Goal: Task Accomplishment & Management: Manage account settings

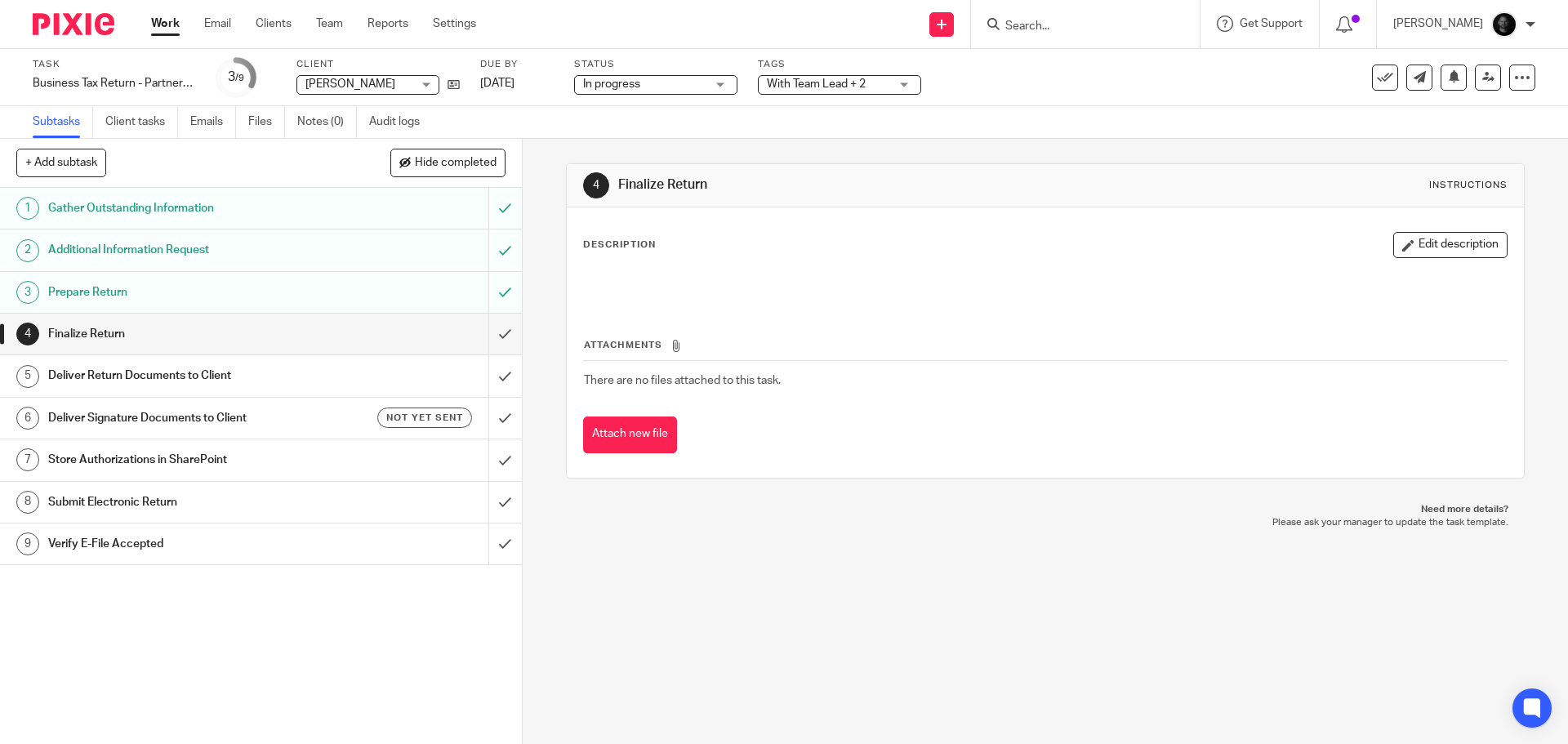
click at [680, 82] on span "In progress" at bounding box center [644, 84] width 122 height 18
click at [877, 84] on span "With Team Lead + 2" at bounding box center [828, 84] width 122 height 18
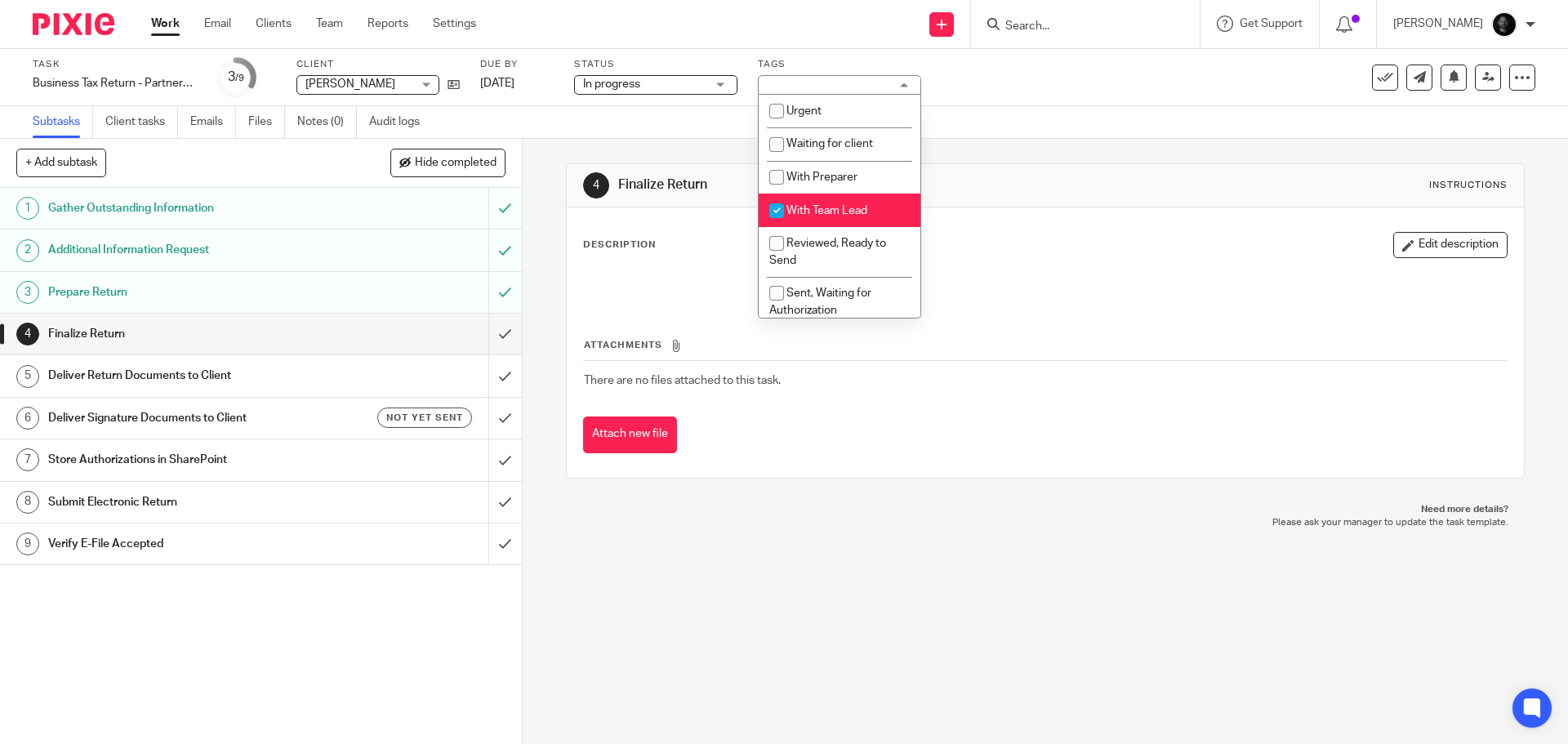
click at [818, 201] on li "With Team Lead" at bounding box center [840, 210] width 162 height 33
checkbox input "false"
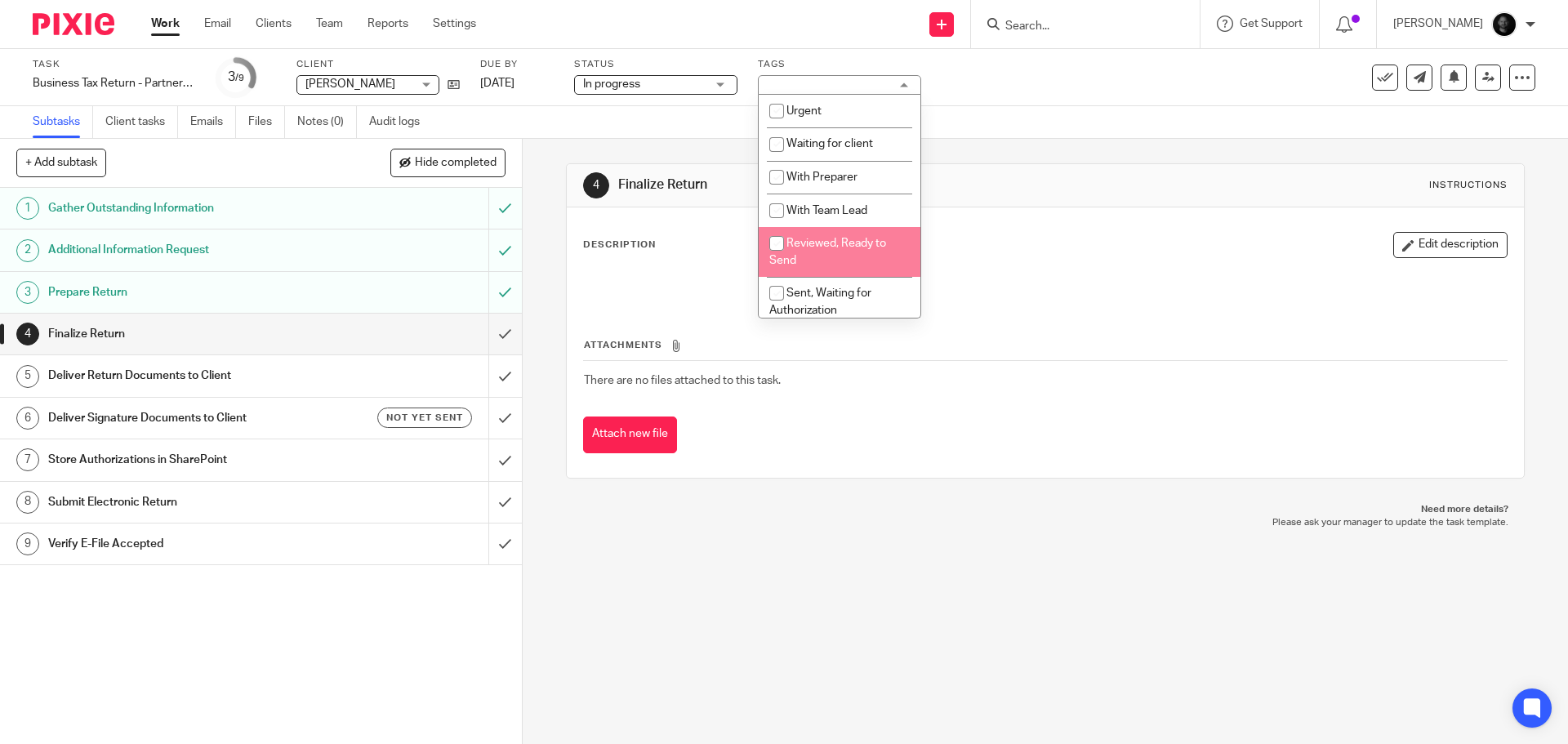
click at [835, 243] on span "Reviewed, Ready to Send" at bounding box center [828, 252] width 117 height 29
checkbox input "true"
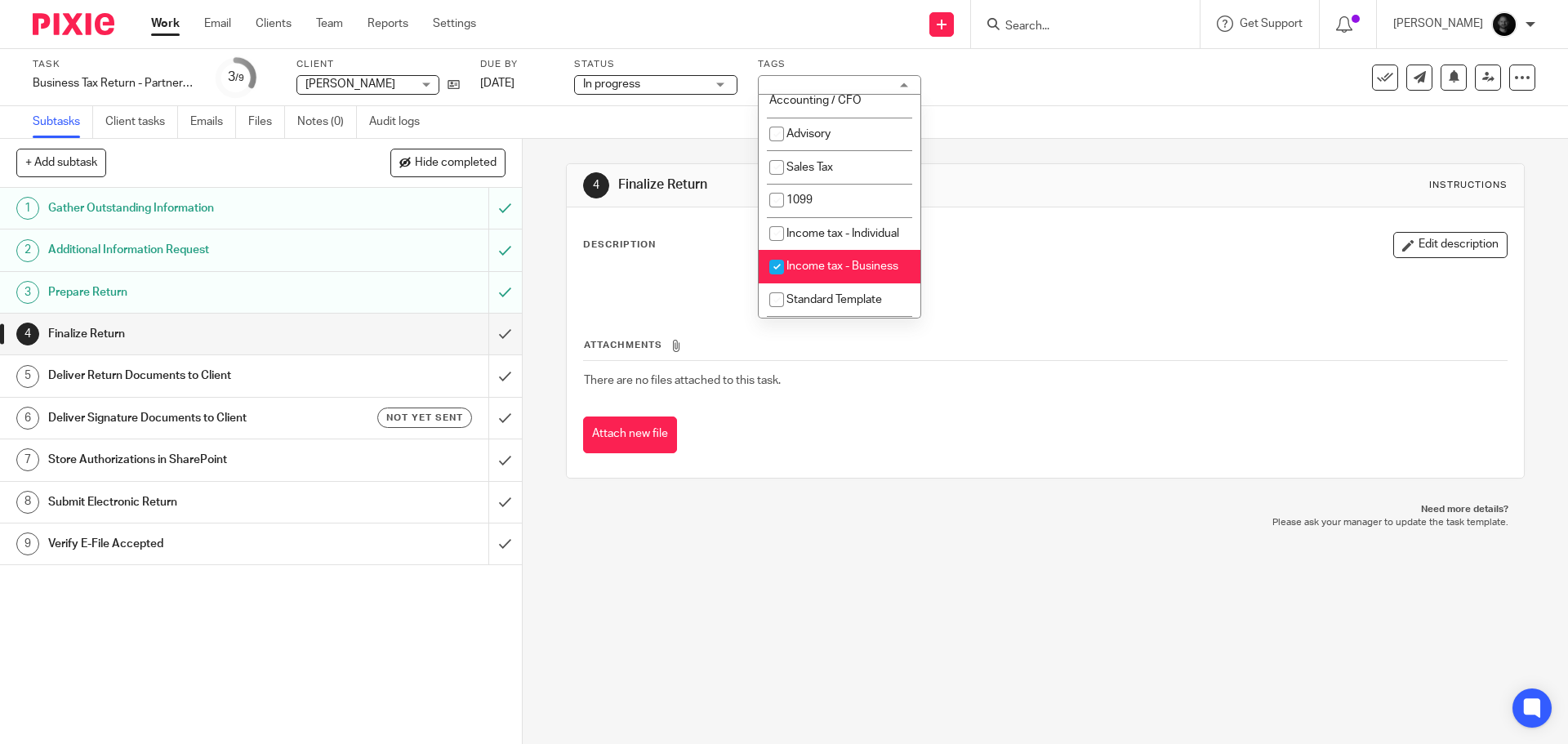
scroll to position [507, 0]
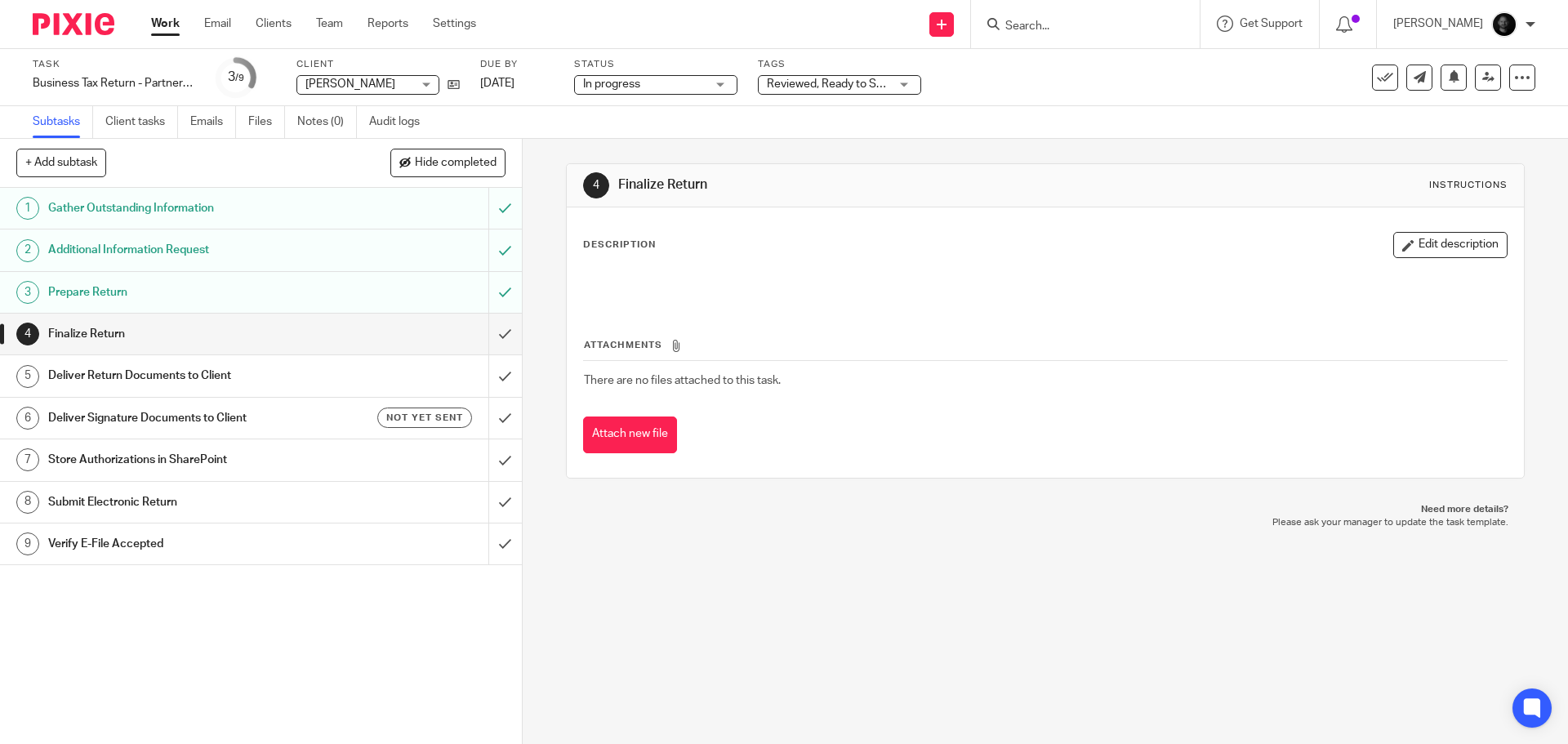
click at [700, 600] on div "4 Finalize Return Instructions Description Edit description Attachments There a…" at bounding box center [1045, 441] width 1045 height 605
click at [1482, 81] on icon at bounding box center [1487, 77] width 12 height 12
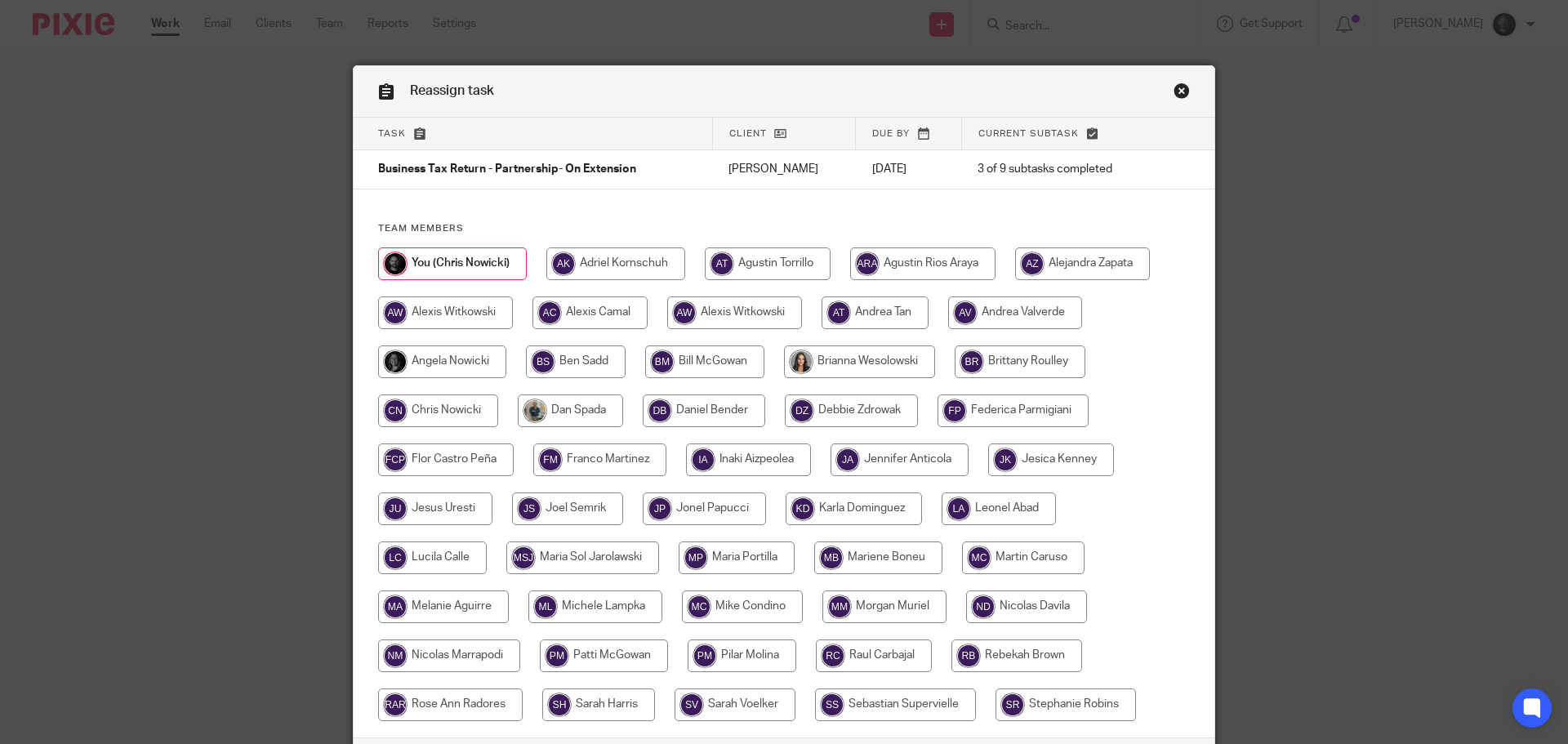
click at [746, 307] on input "radio" at bounding box center [735, 312] width 135 height 32
radio input "true"
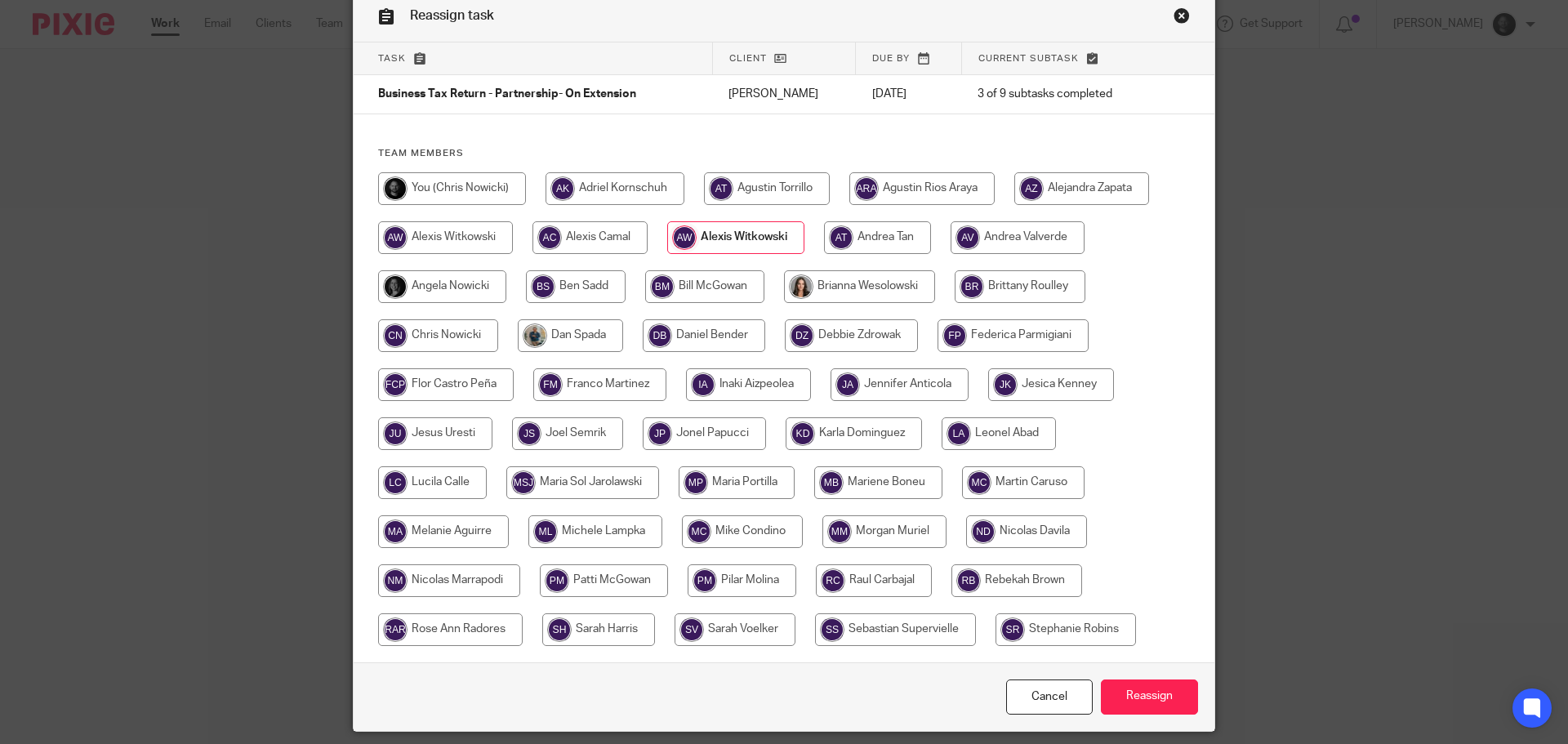
scroll to position [129, 0]
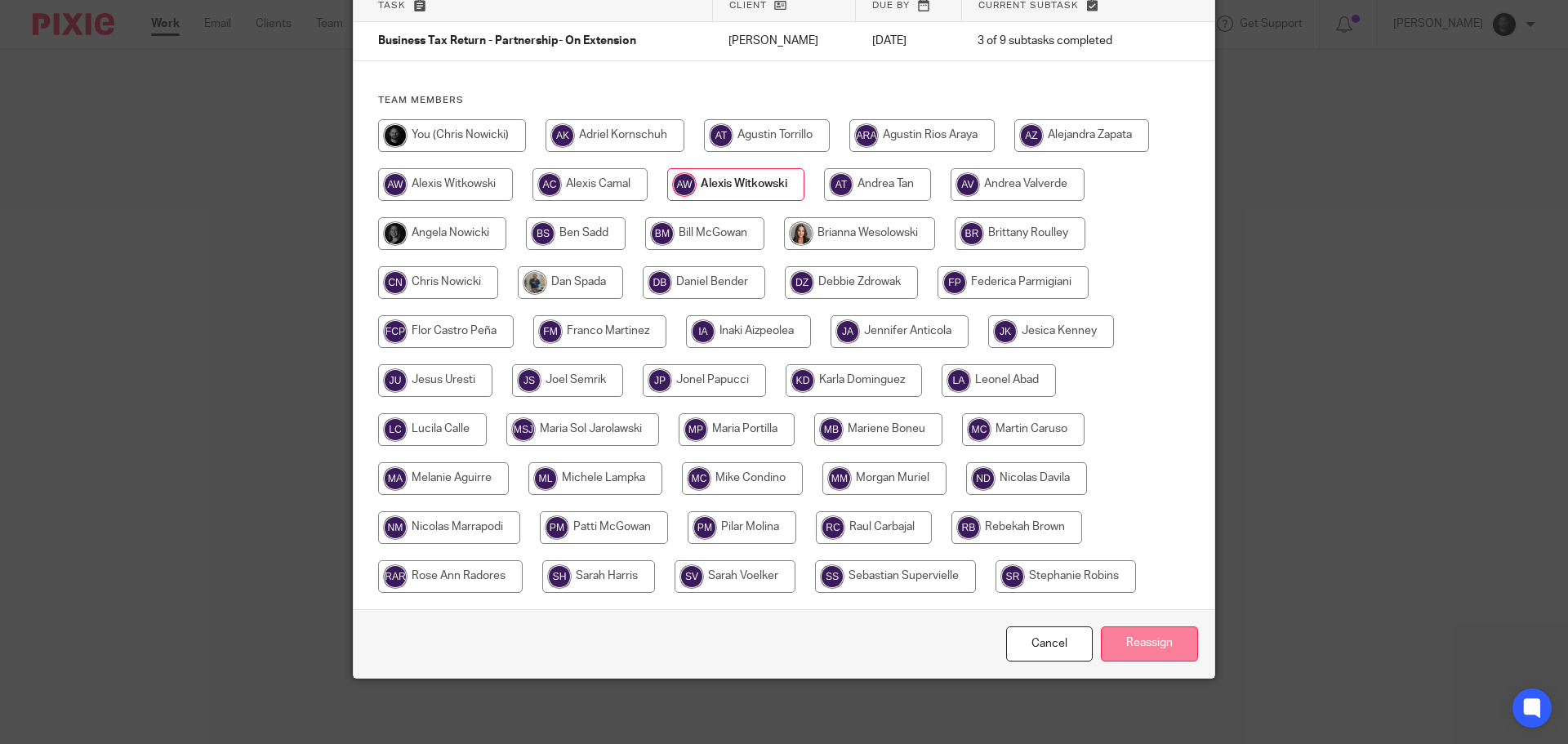
click at [1147, 635] on input "Reassign" at bounding box center [1149, 644] width 97 height 35
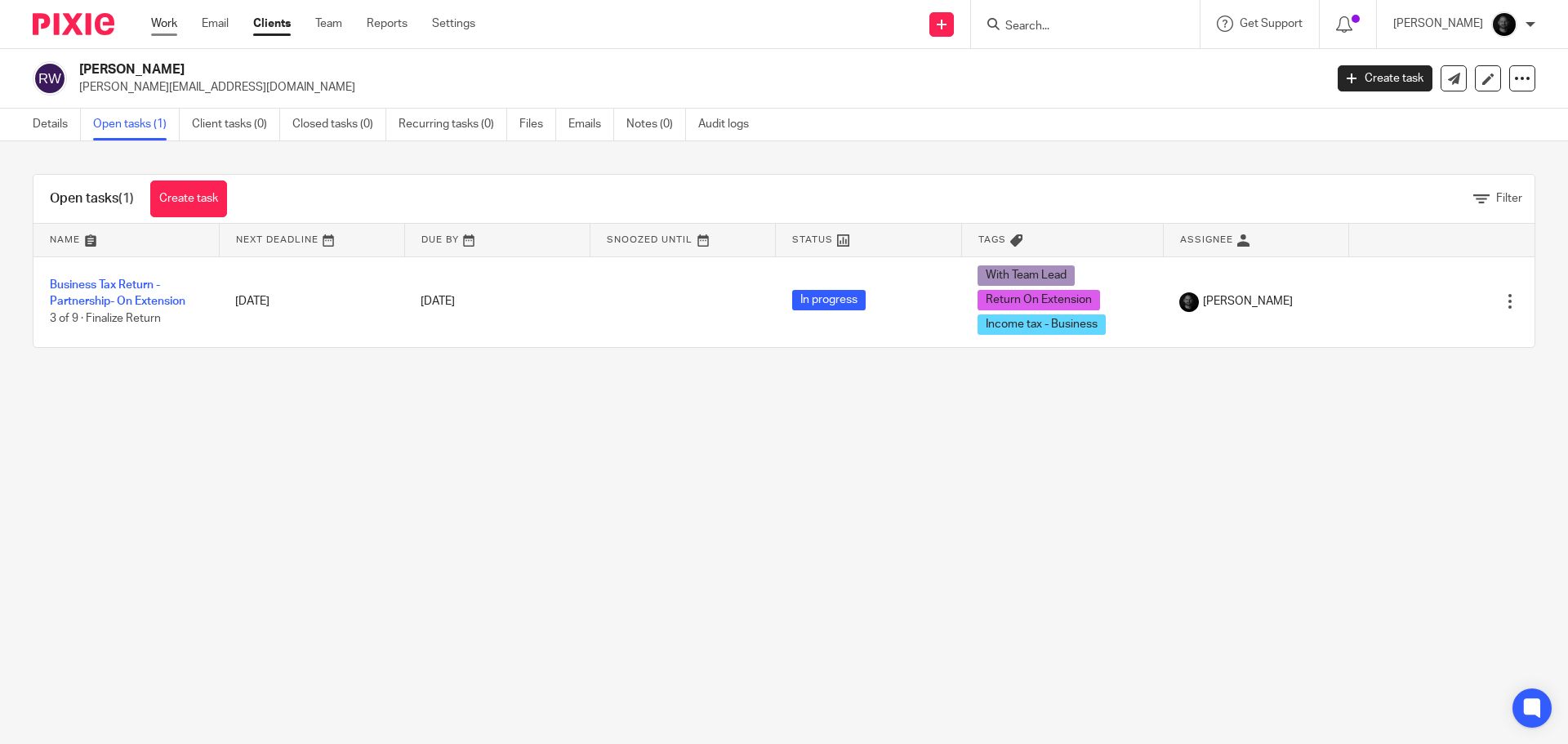
click at [172, 21] on link "Work" at bounding box center [164, 24] width 26 height 17
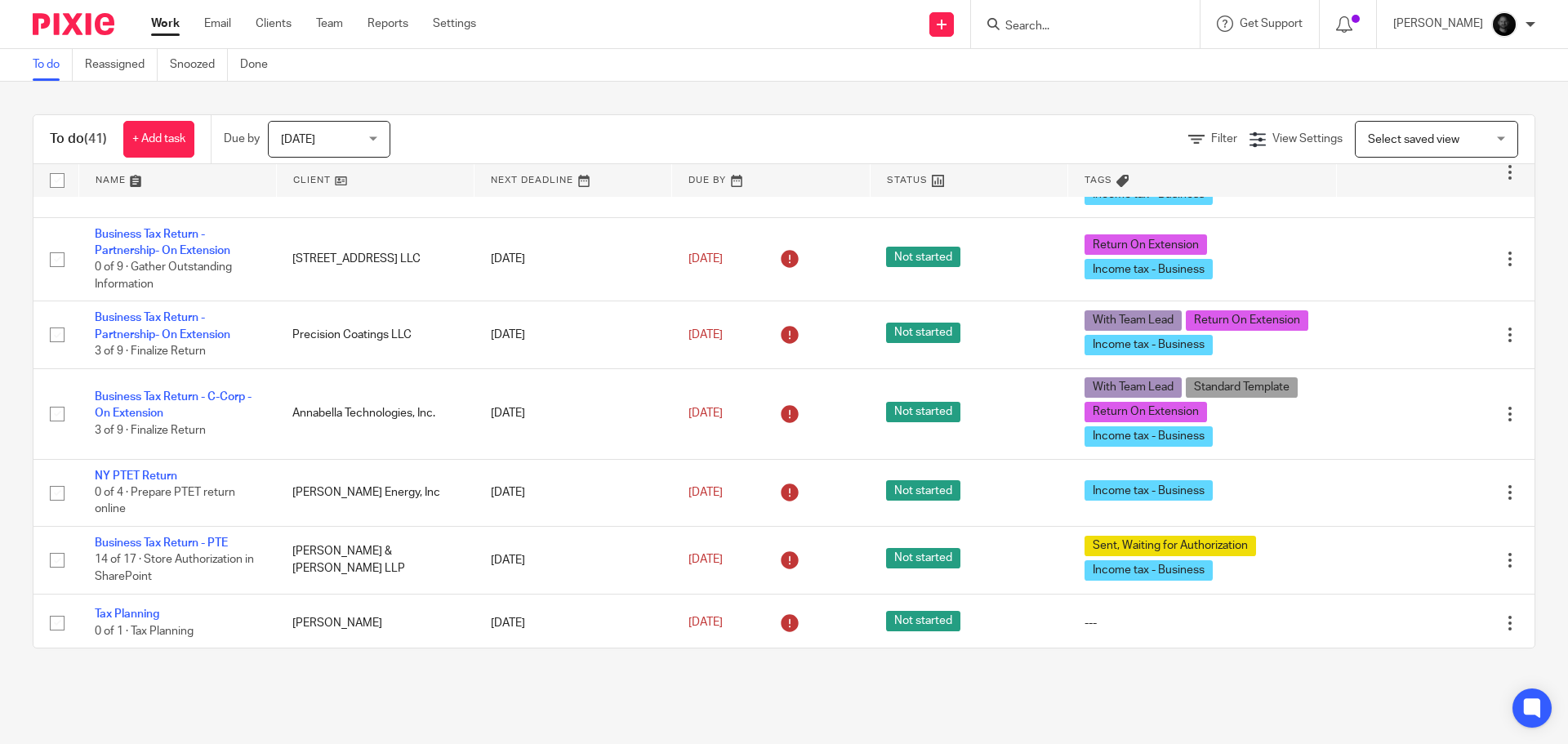
scroll to position [1388, 0]
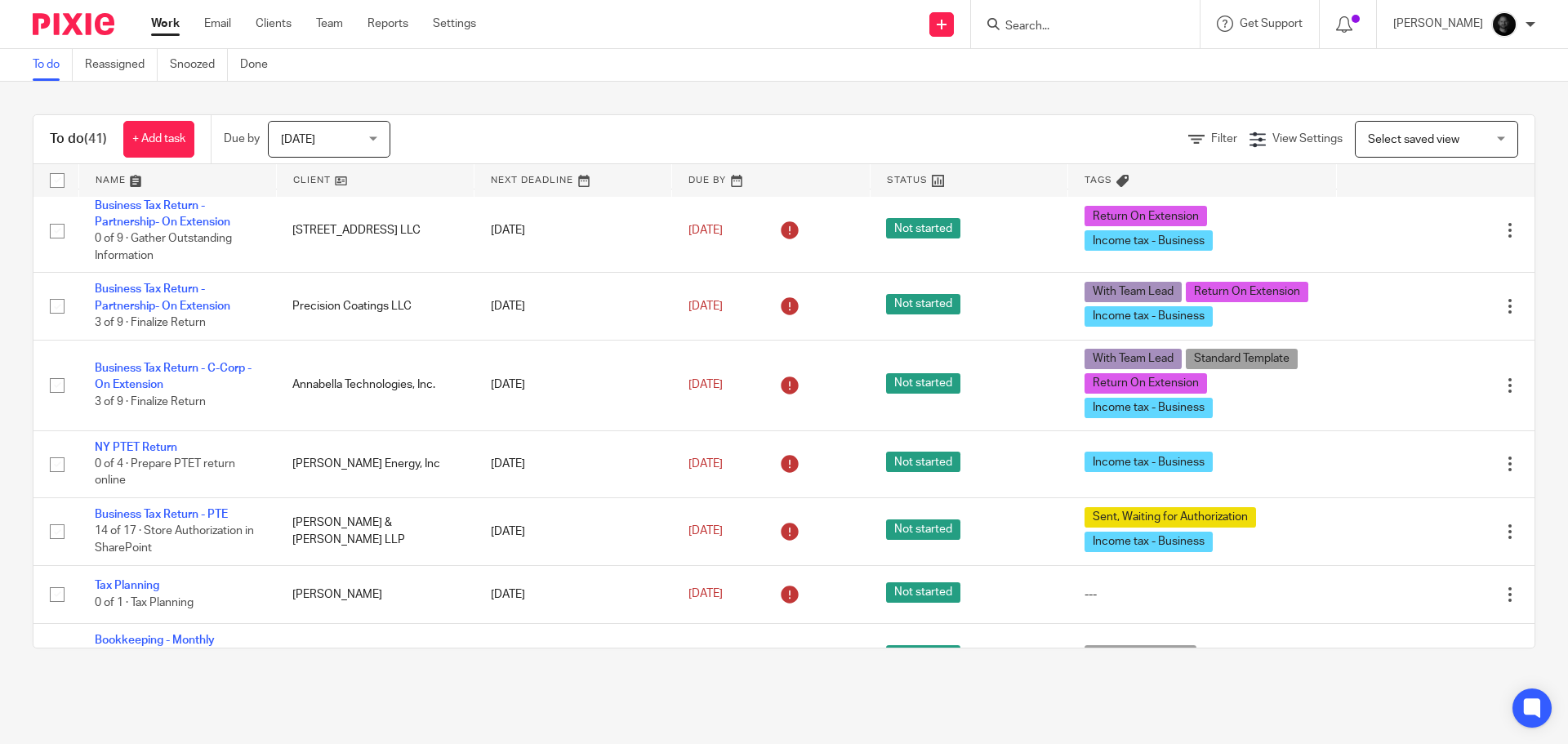
click at [300, 141] on span "[DATE]" at bounding box center [297, 140] width 34 height 11
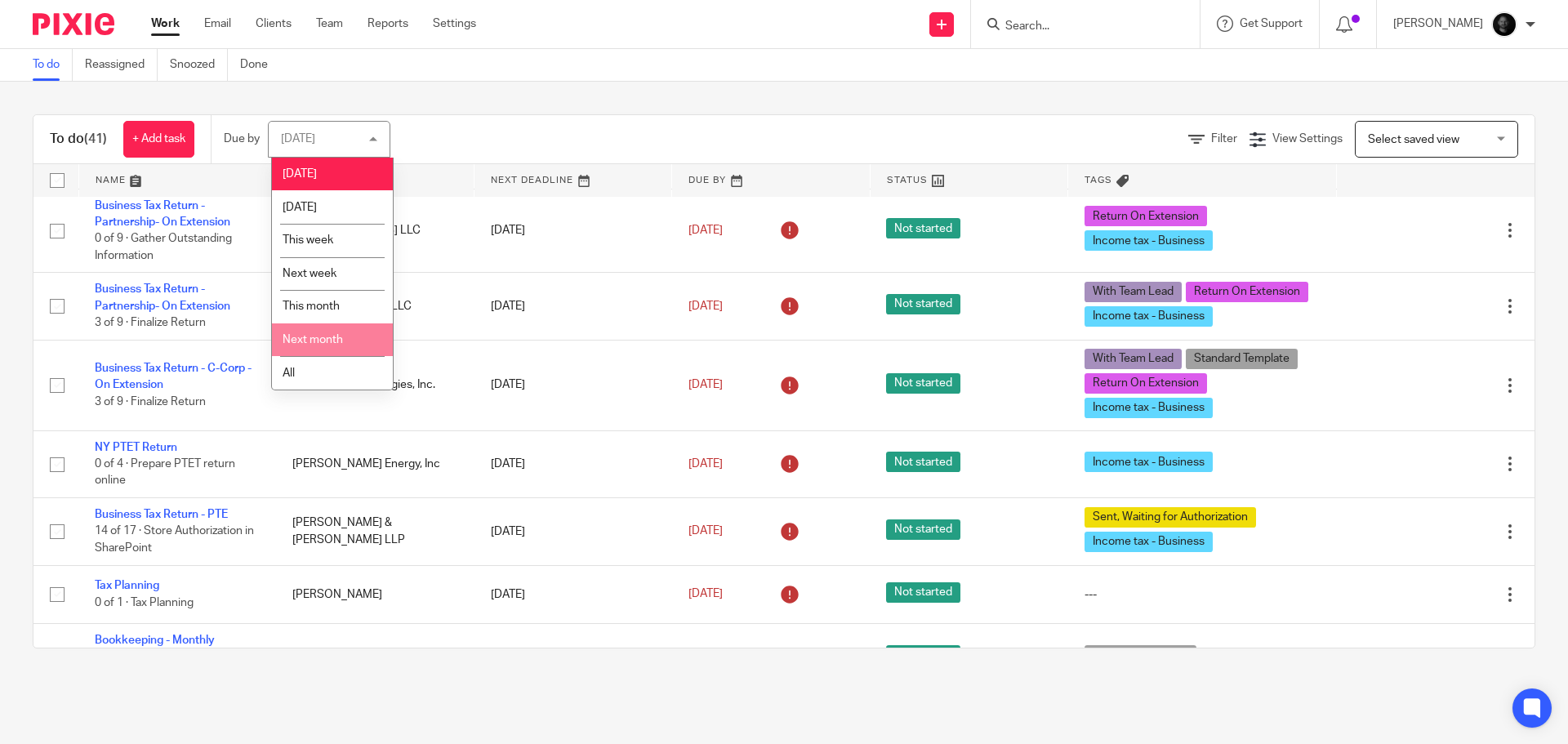
click at [336, 336] on span "Next month" at bounding box center [312, 340] width 60 height 11
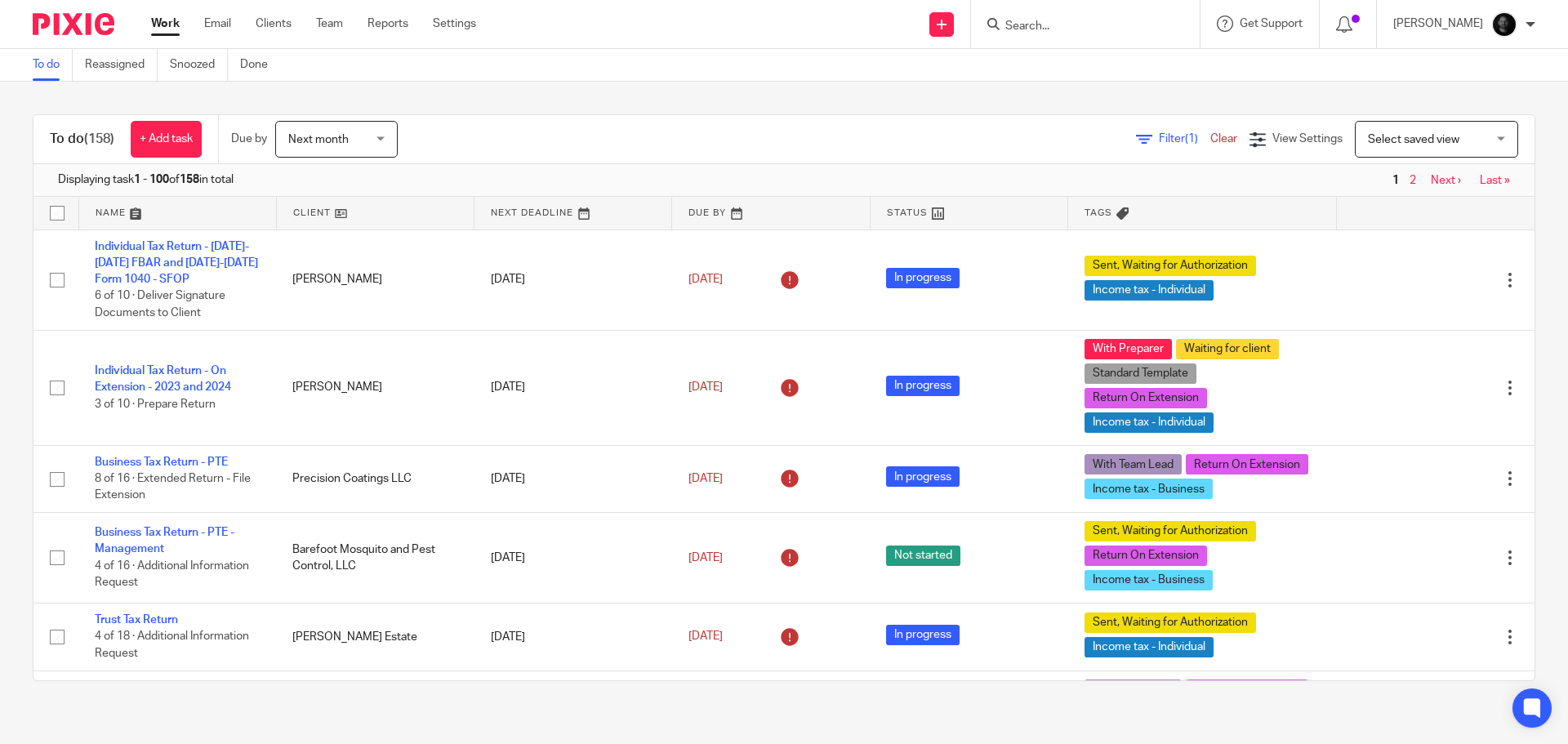
click at [389, 141] on div "Next month Next month" at bounding box center [336, 140] width 122 height 37
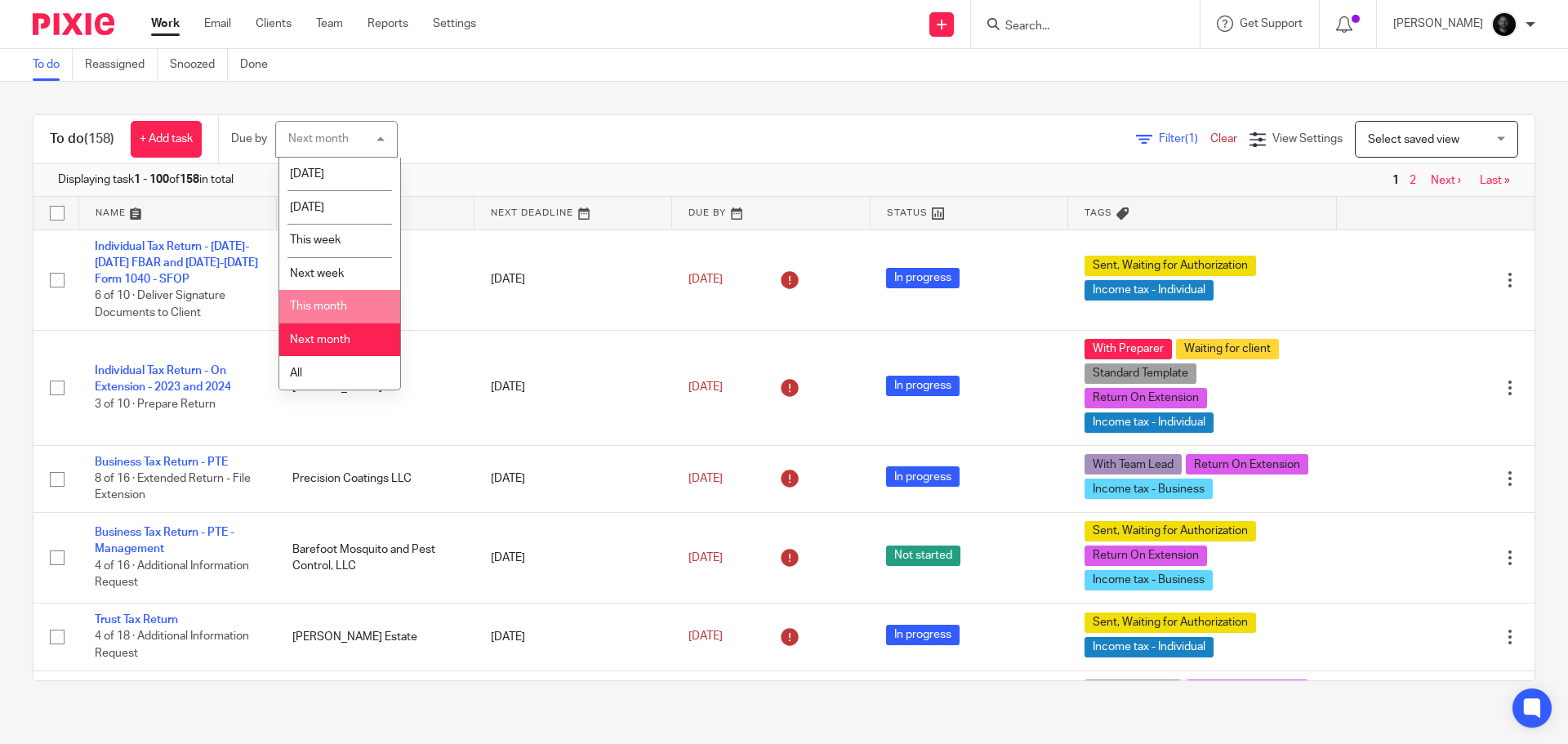
click at [333, 316] on li "This month" at bounding box center [340, 306] width 121 height 33
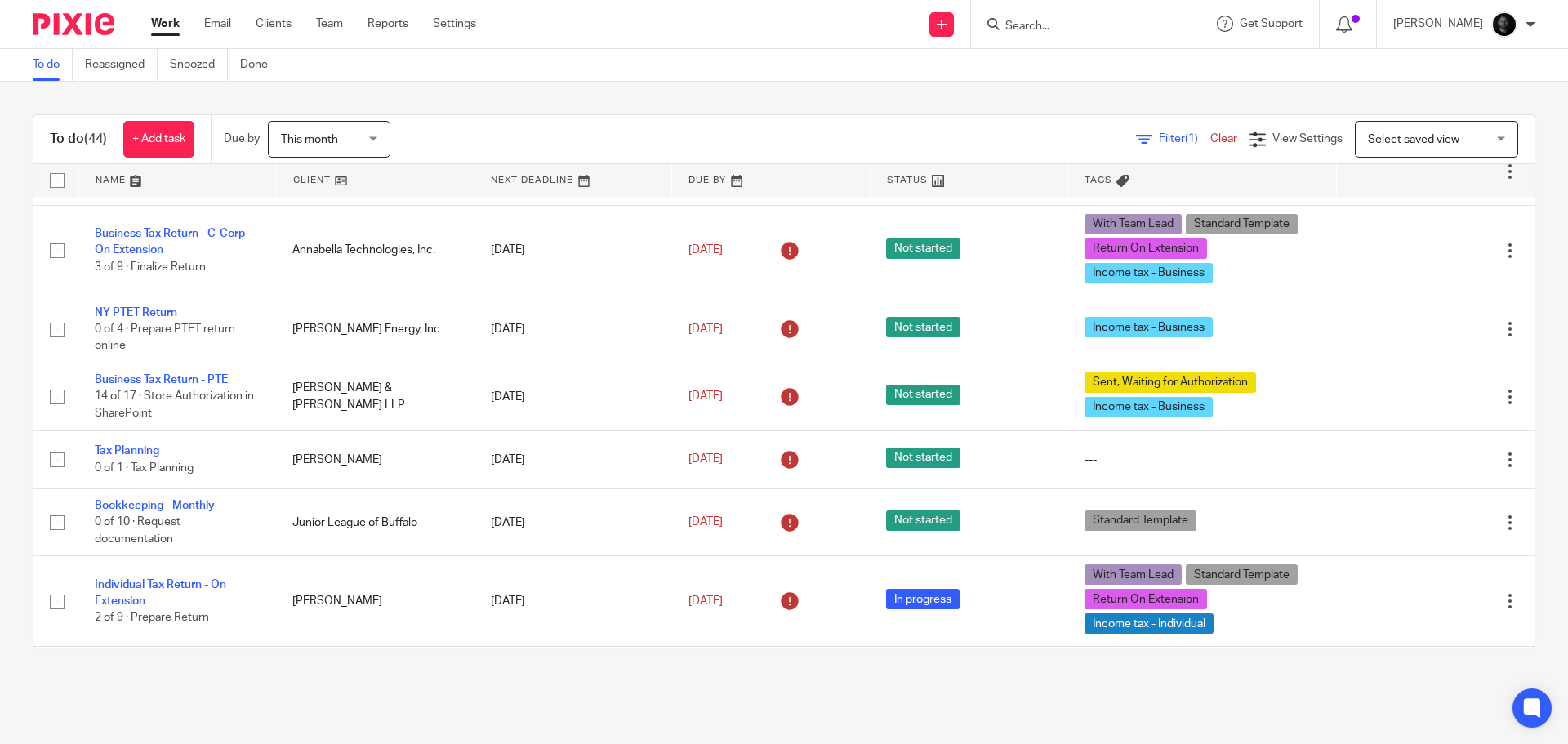
scroll to position [1551, 0]
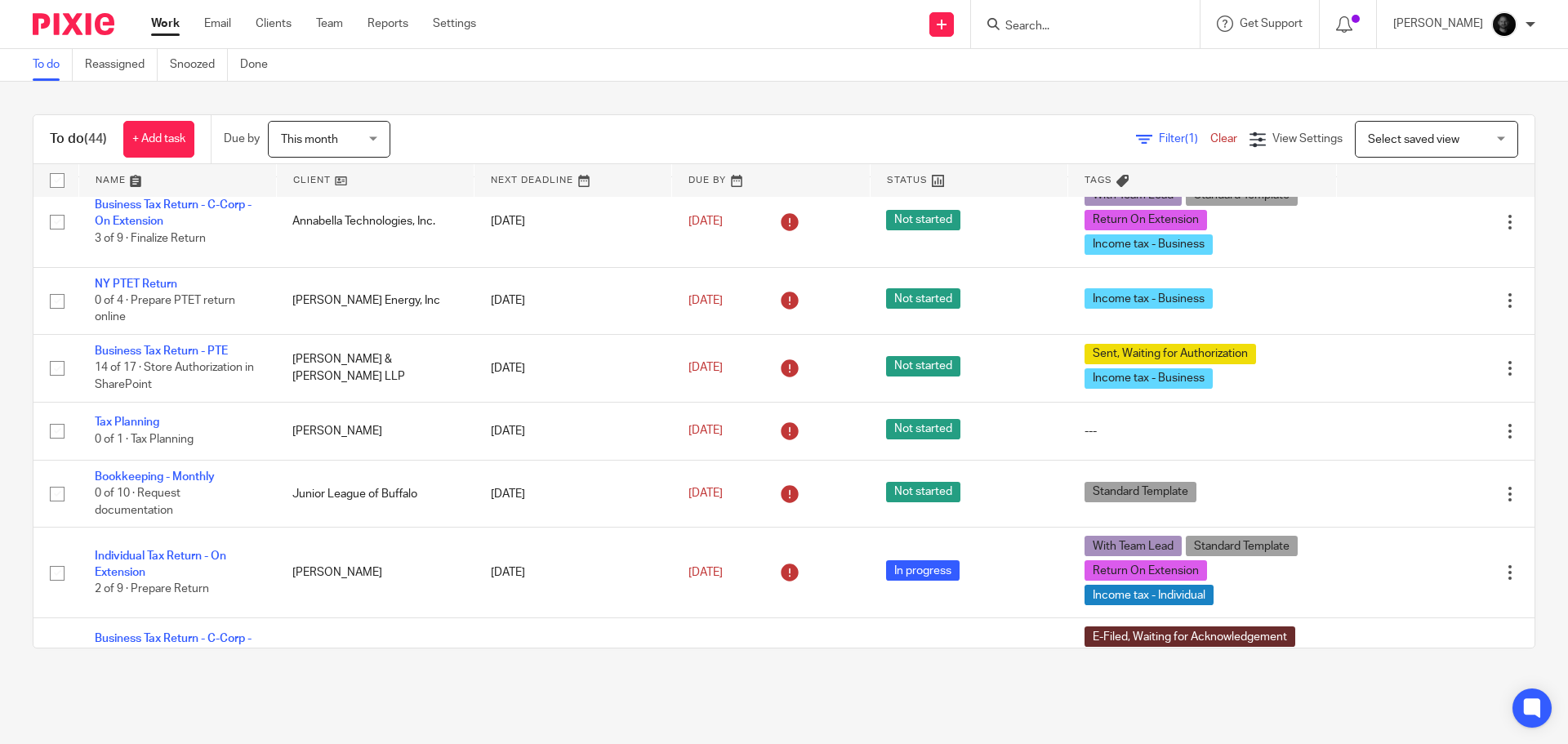
click at [1027, 11] on div at bounding box center [1085, 24] width 229 height 48
click at [1042, 19] on input "Search" at bounding box center [1076, 27] width 147 height 15
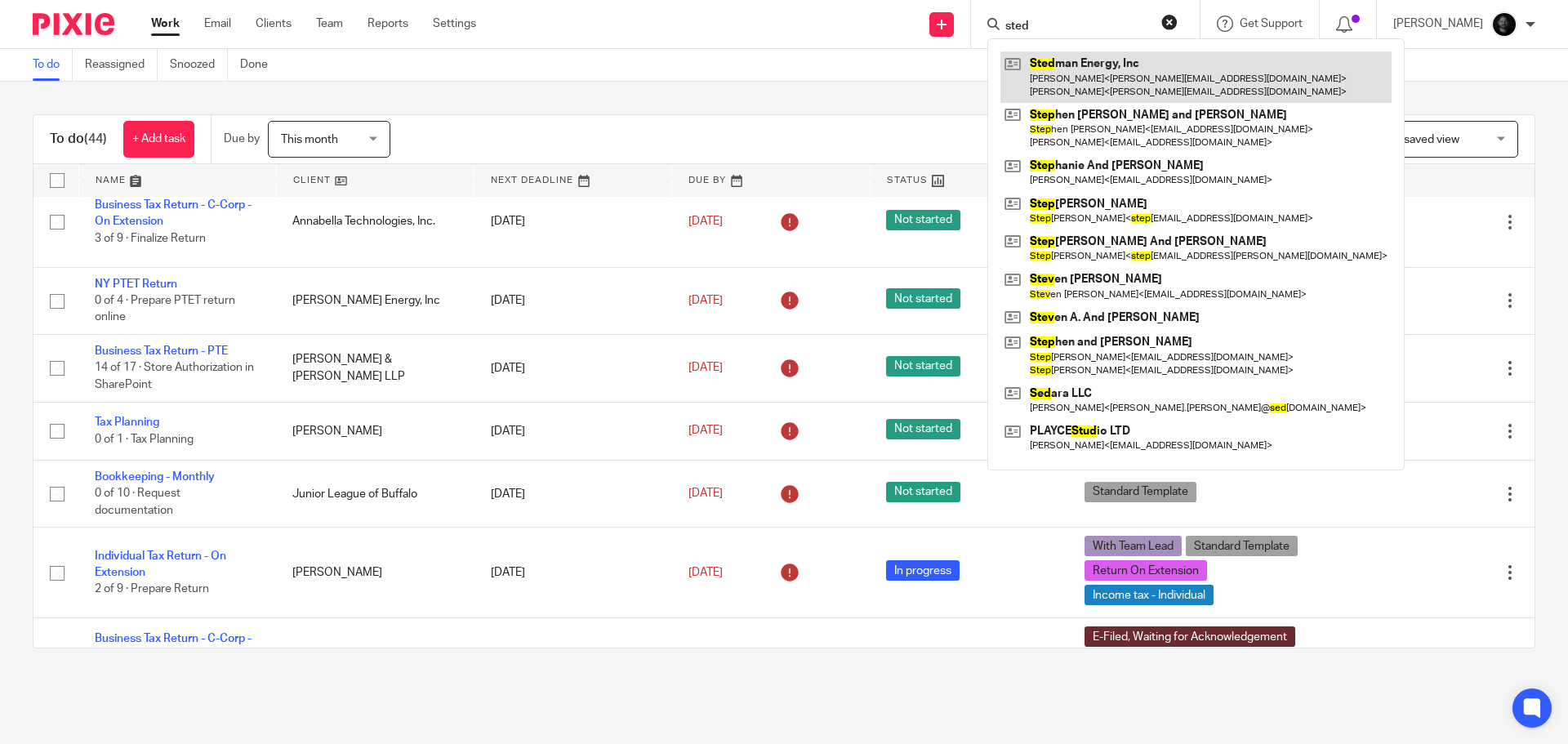
type input "sted"
click at [1146, 76] on link at bounding box center [1196, 77] width 392 height 51
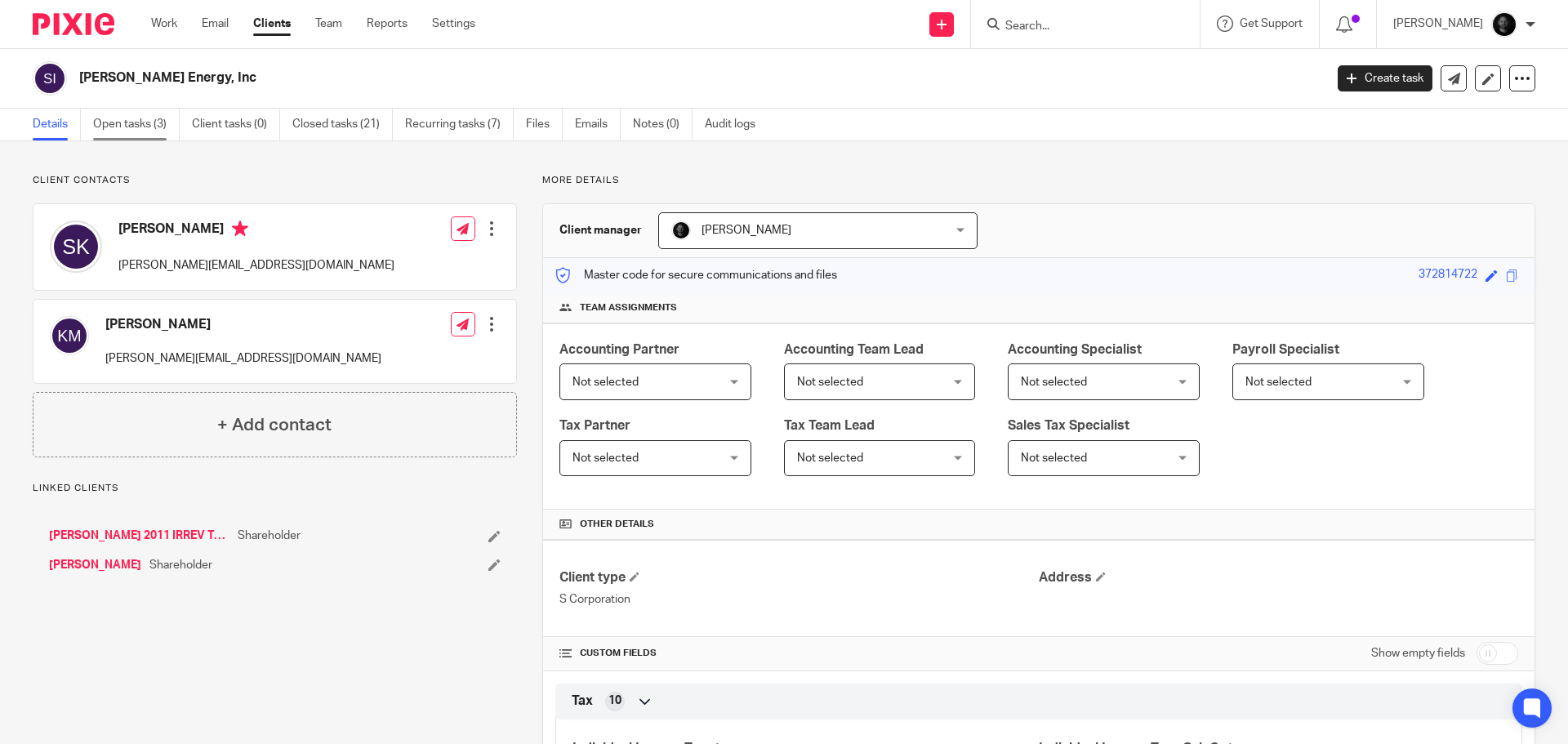
click at [156, 127] on link "Open tasks (3)" at bounding box center [137, 124] width 87 height 31
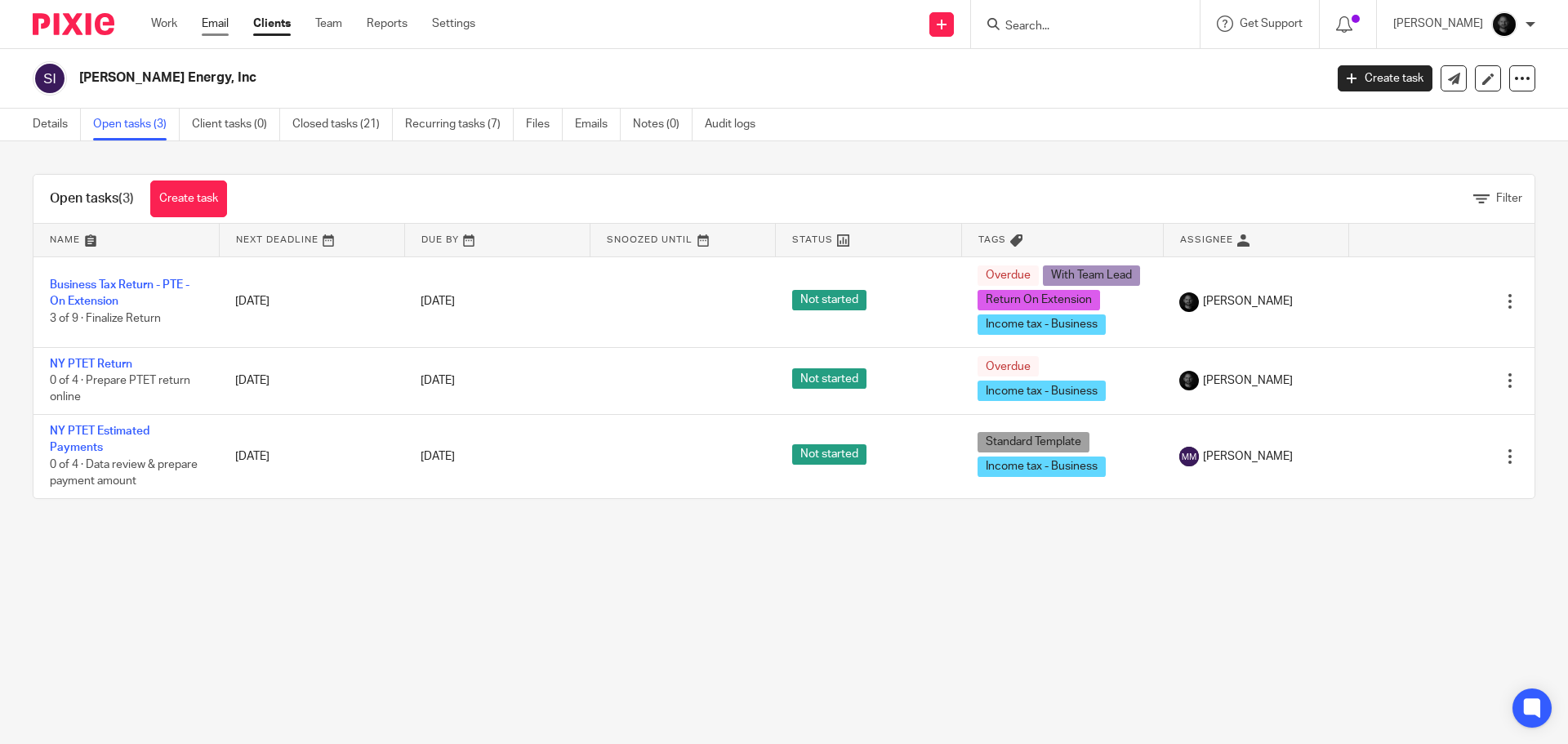
click at [207, 25] on link "Email" at bounding box center [215, 24] width 27 height 17
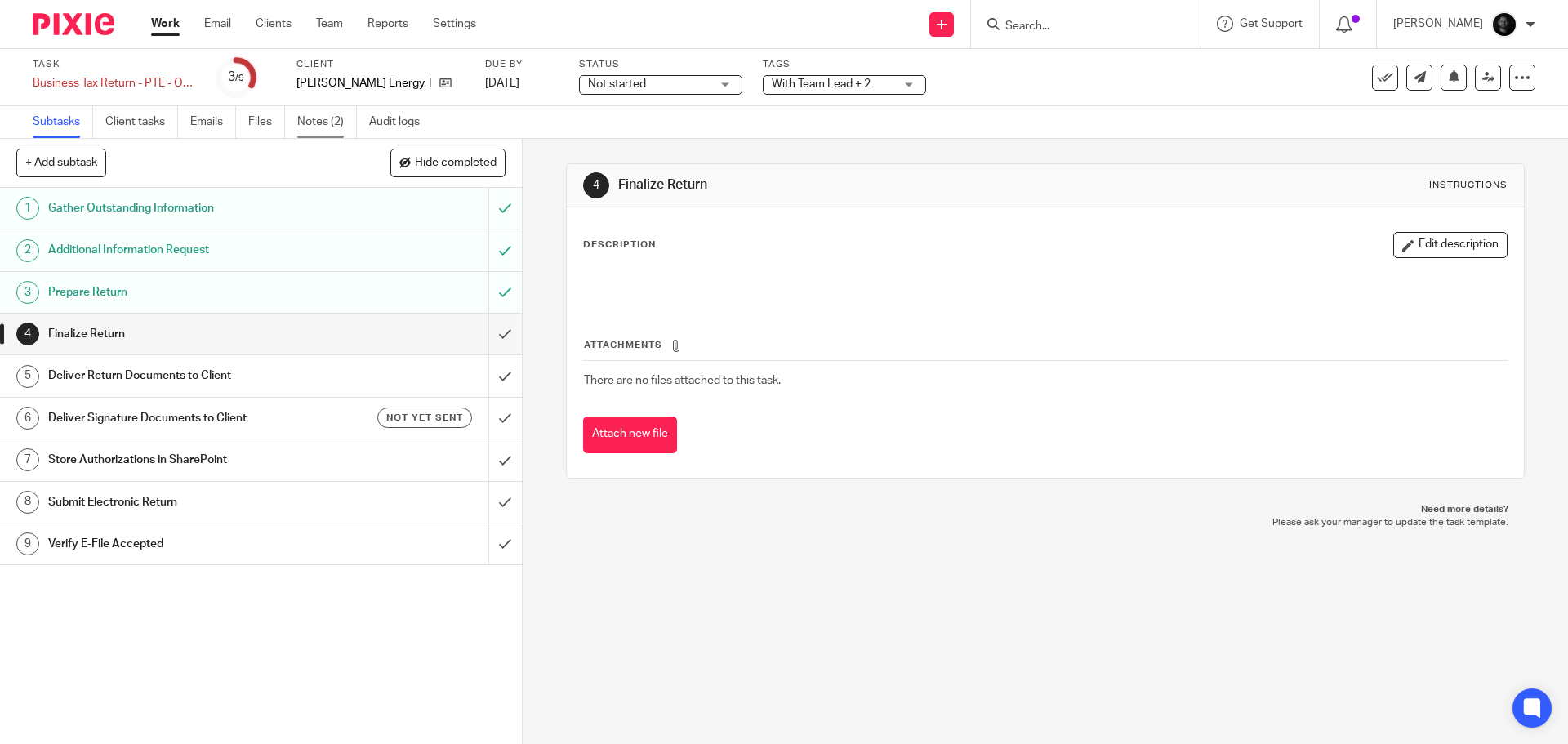
click at [330, 128] on link "Notes (2)" at bounding box center [327, 122] width 59 height 31
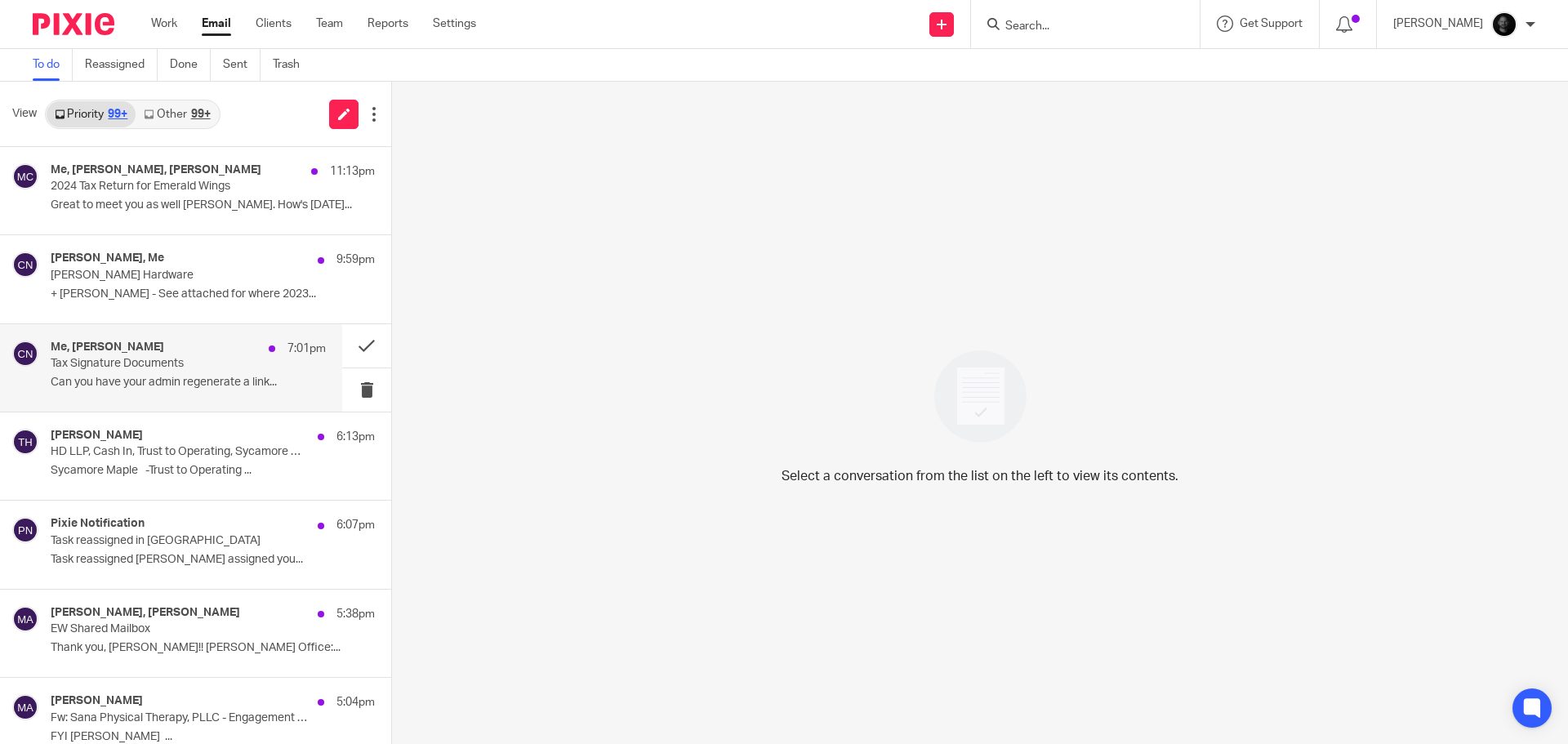
click at [177, 366] on p "Tax Signature Documents" at bounding box center [161, 364] width 220 height 14
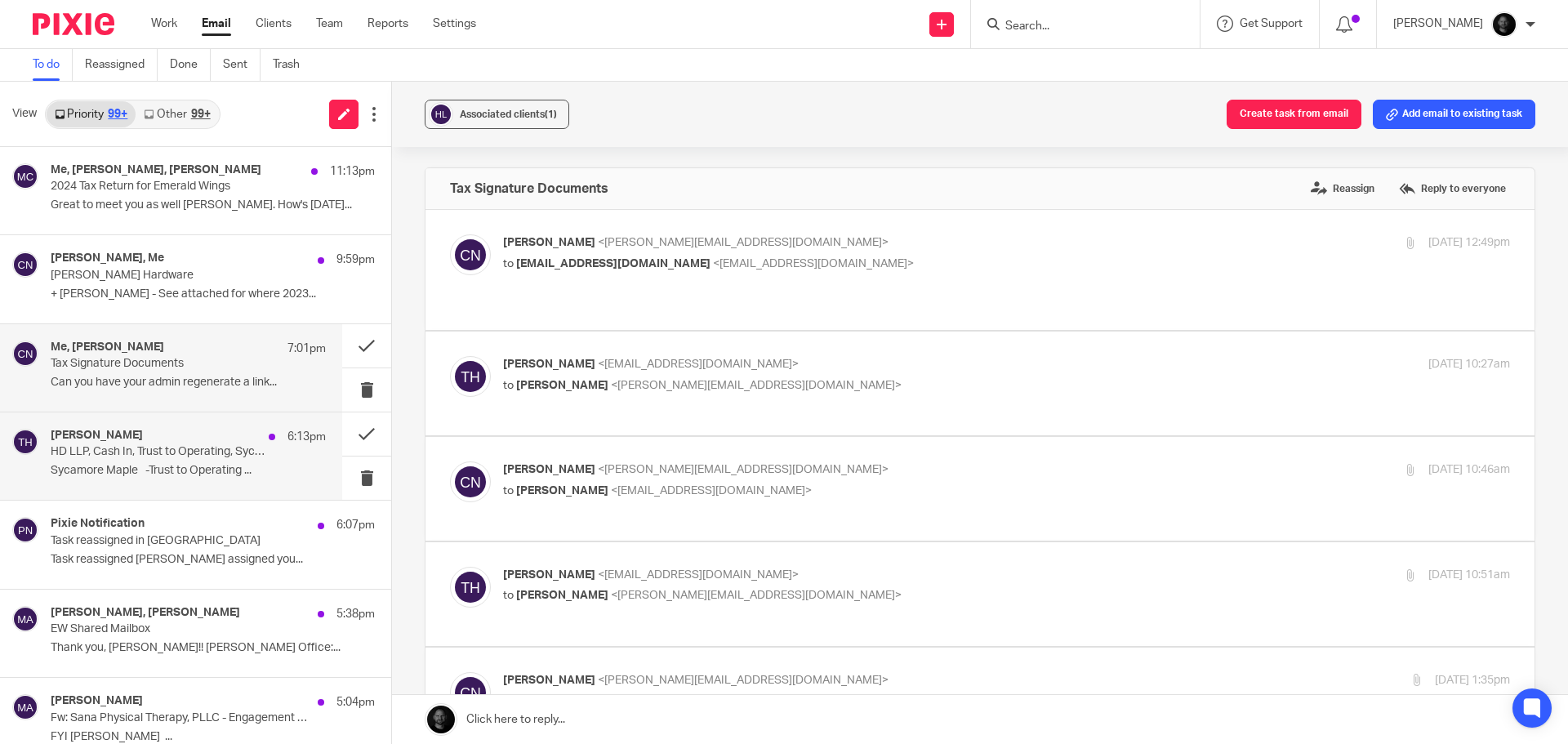
click at [202, 434] on div "Timothy Hoover 6:13pm" at bounding box center [188, 437] width 275 height 17
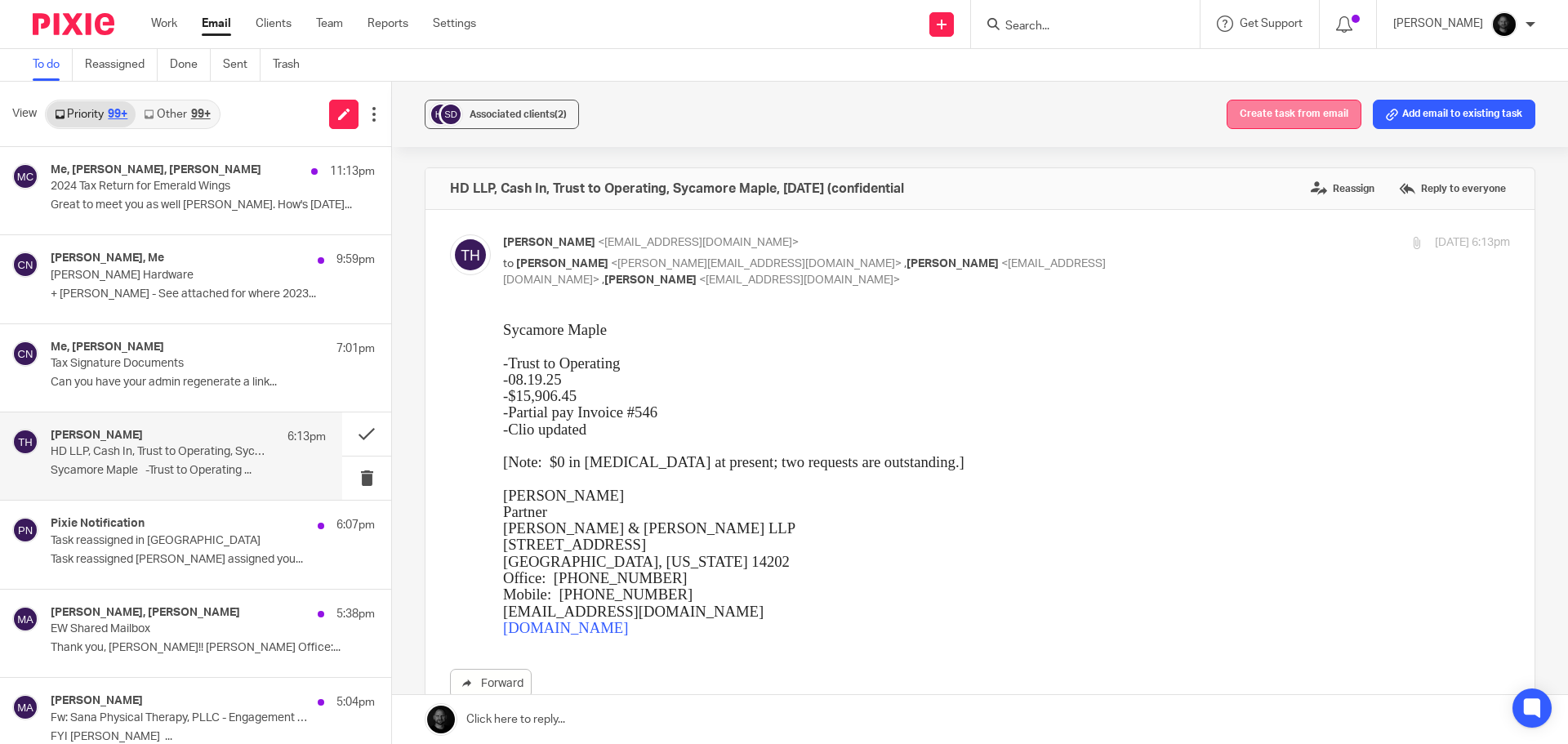
click at [1296, 114] on button "Create task from email" at bounding box center [1294, 115] width 135 height 30
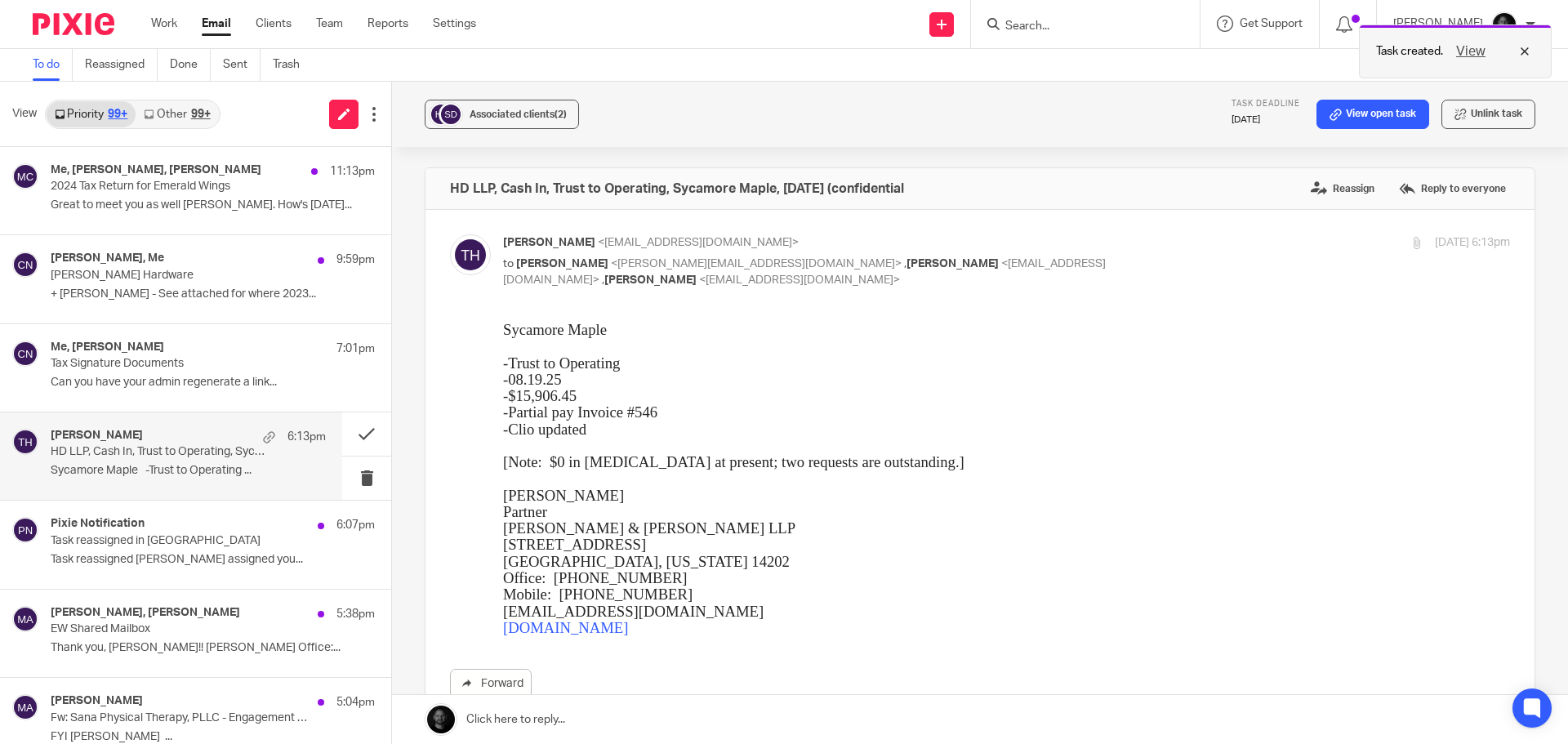
click at [1466, 45] on button "View" at bounding box center [1471, 51] width 39 height 19
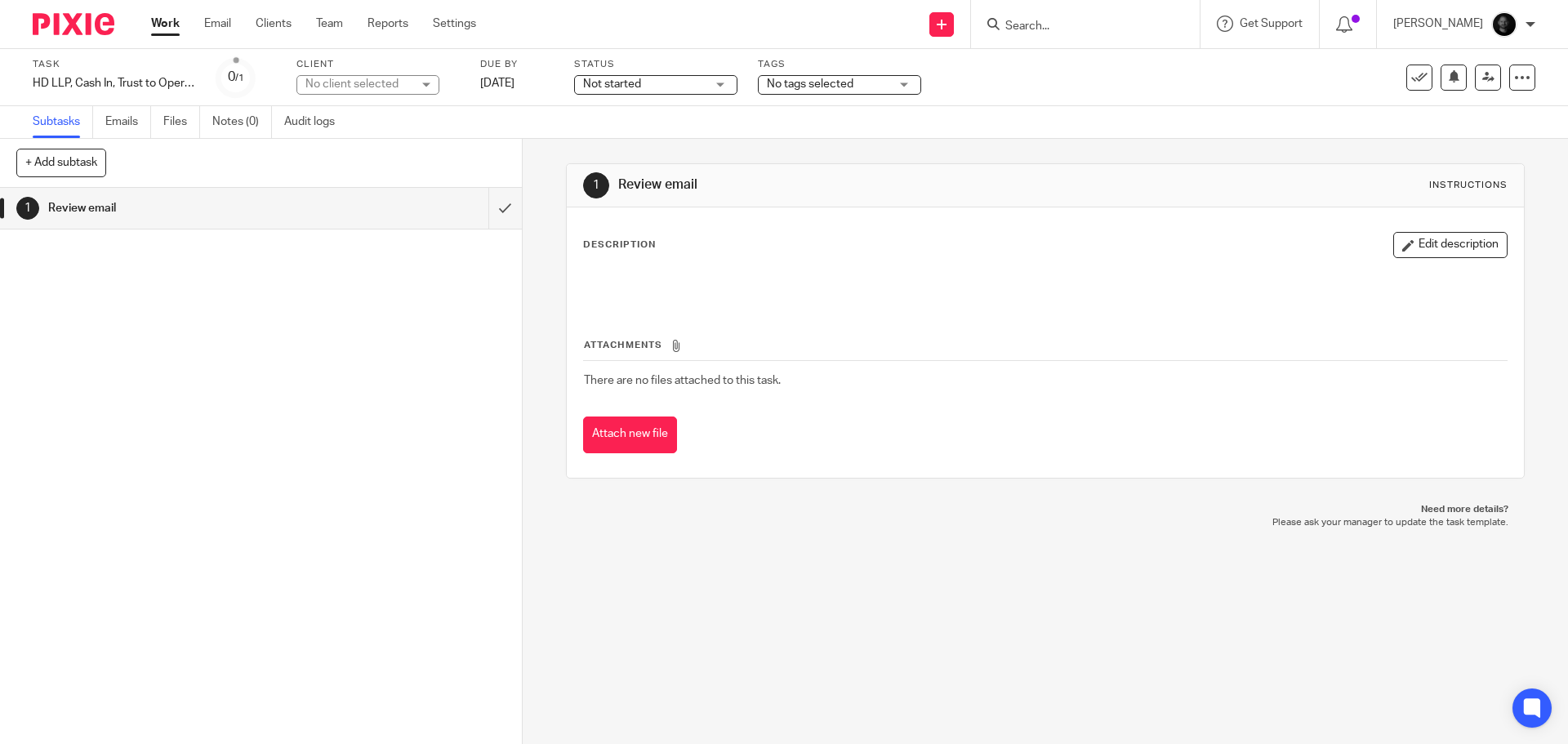
click at [360, 83] on div "No client selected" at bounding box center [358, 84] width 106 height 17
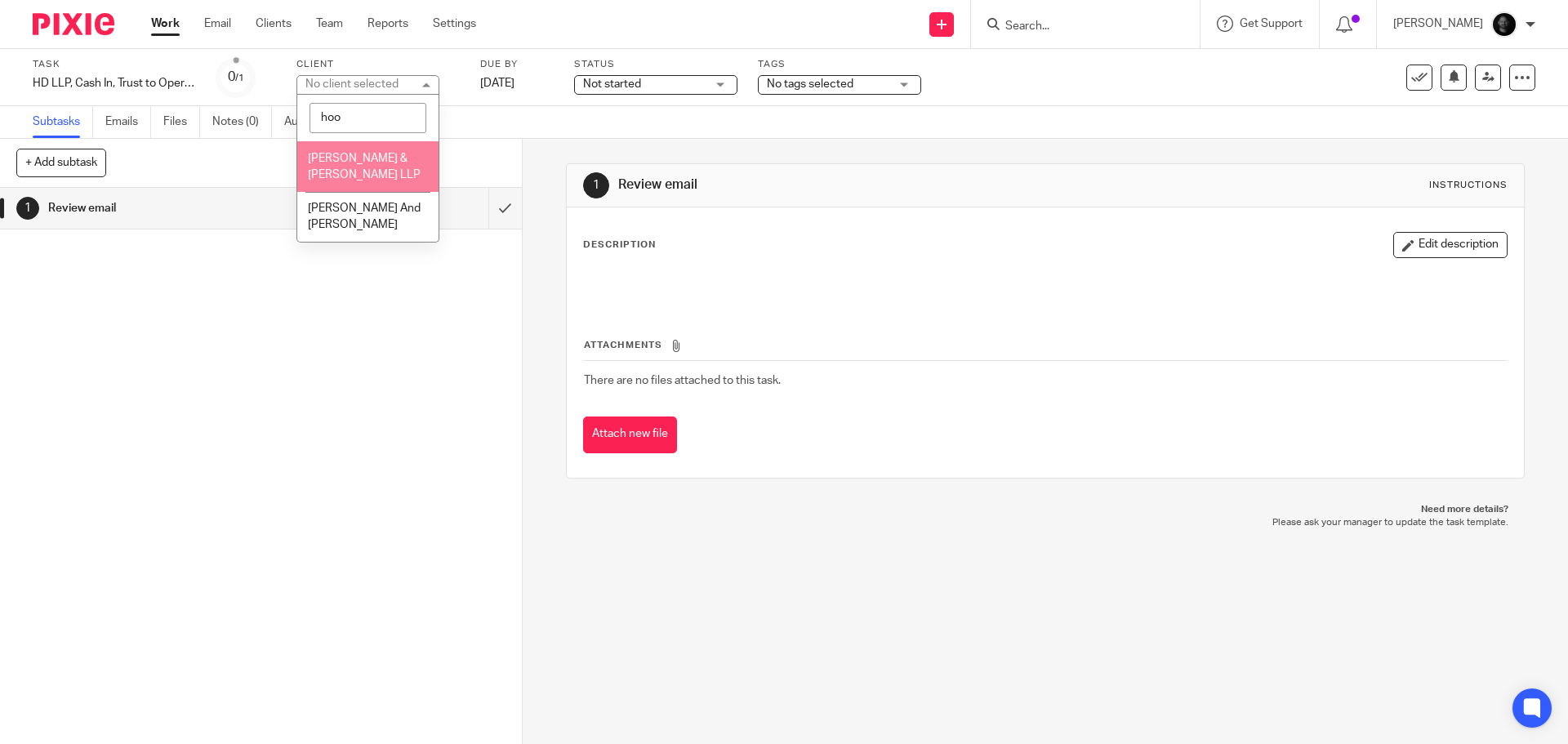
type input "hoo"
click at [402, 159] on li "[PERSON_NAME] & [PERSON_NAME] LLP" at bounding box center [367, 167] width 142 height 50
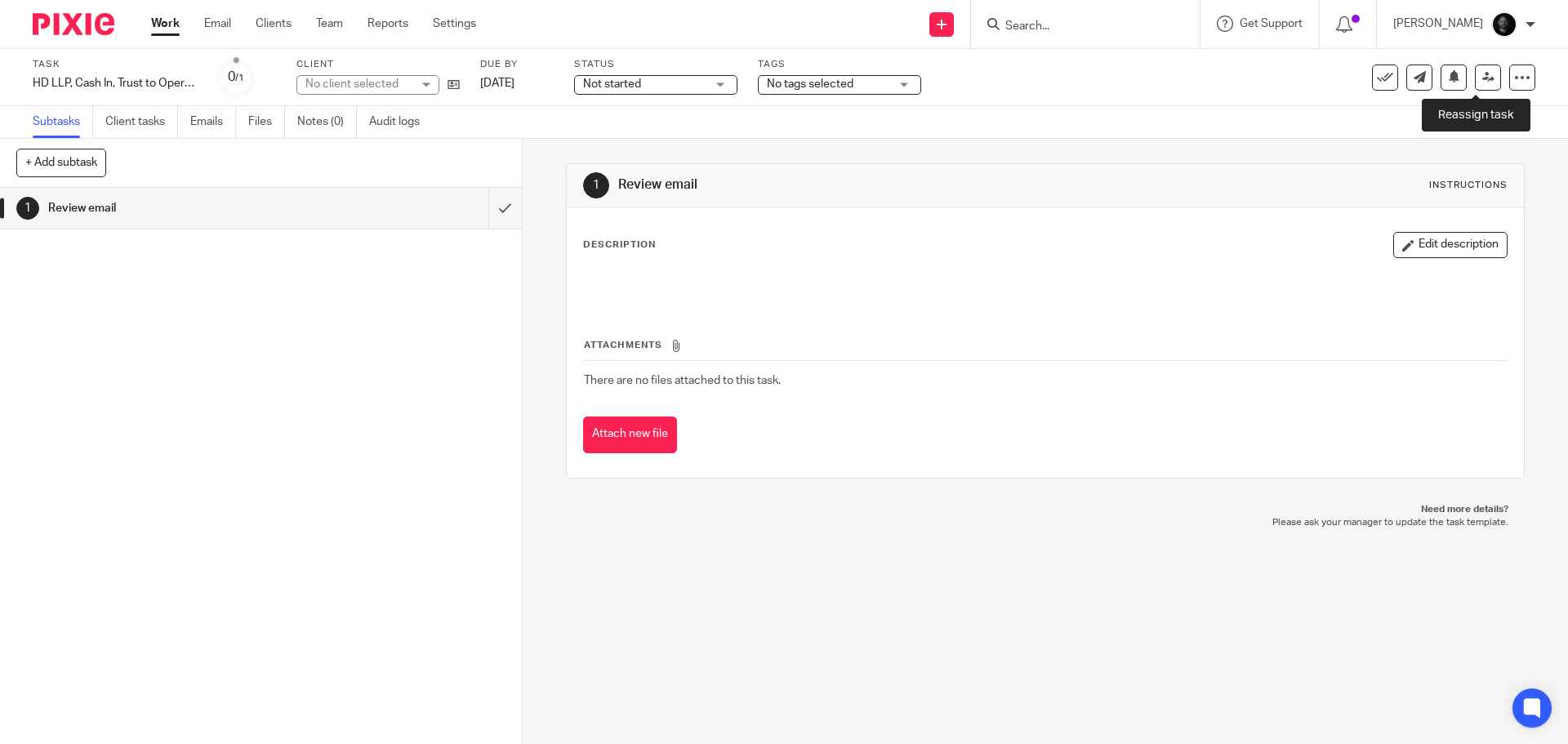
click at [1482, 80] on icon at bounding box center [1487, 77] width 12 height 12
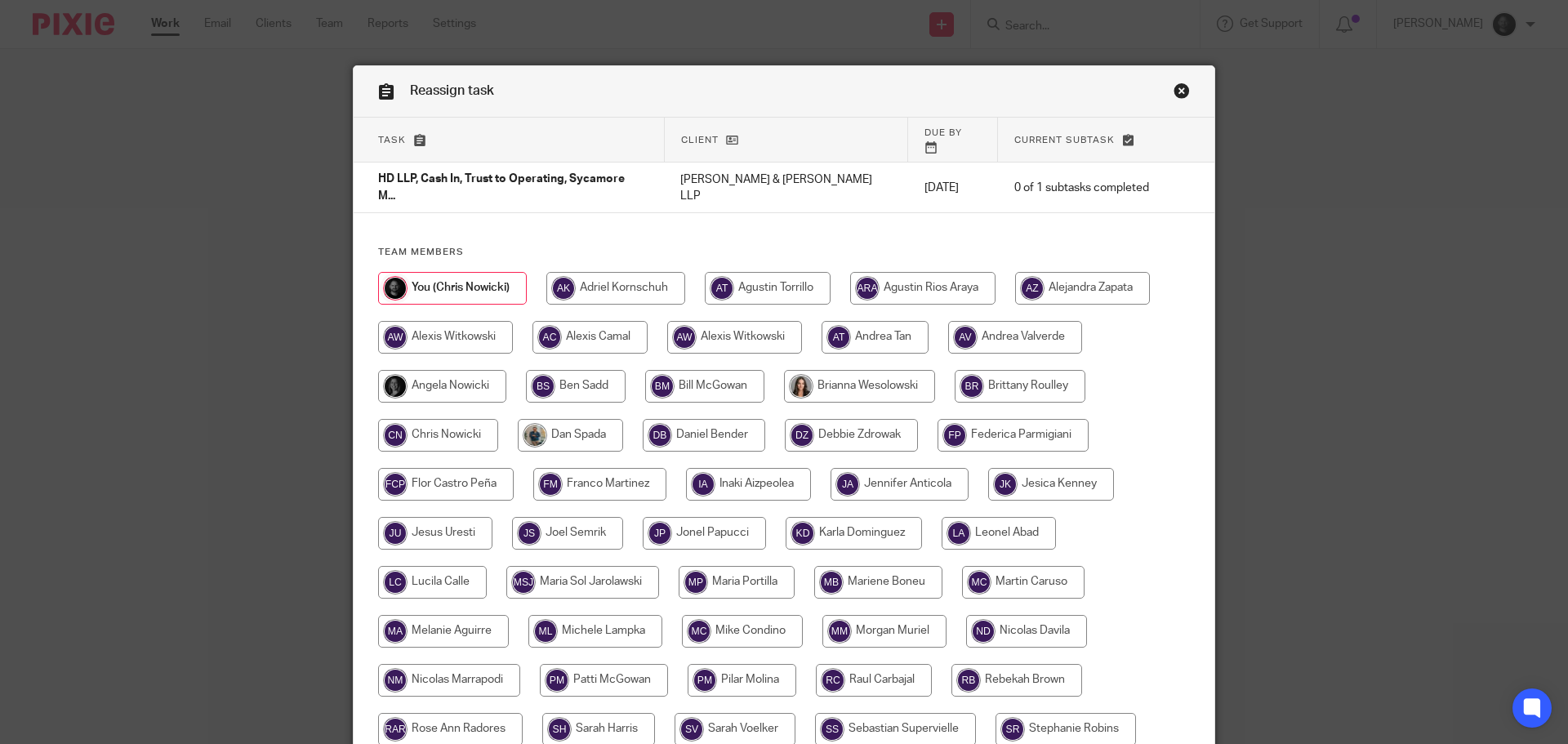
click at [559, 370] on input "radio" at bounding box center [576, 386] width 100 height 32
radio input "true"
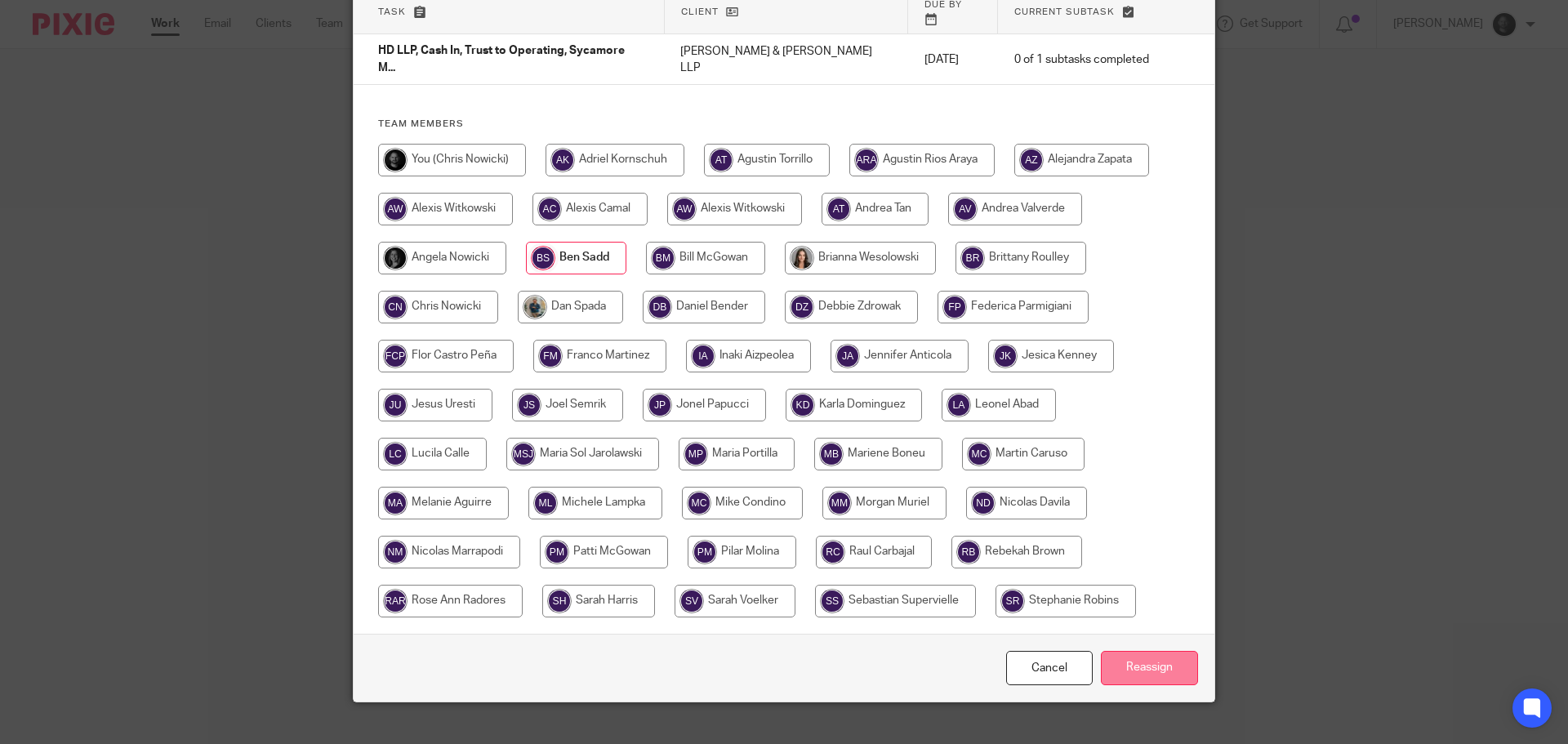
click at [1142, 651] on input "Reassign" at bounding box center [1149, 668] width 97 height 35
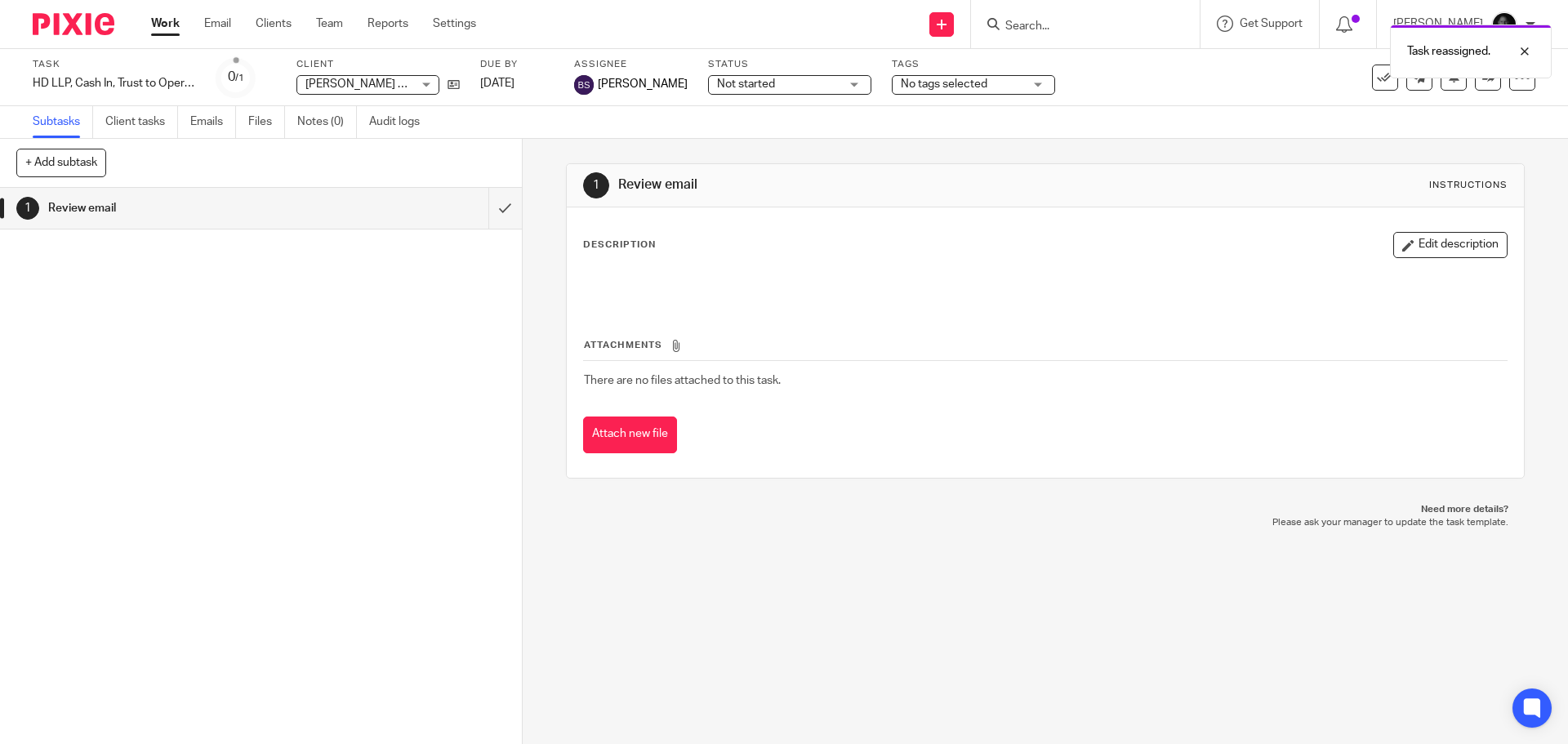
click at [168, 24] on link "Work" at bounding box center [165, 24] width 29 height 17
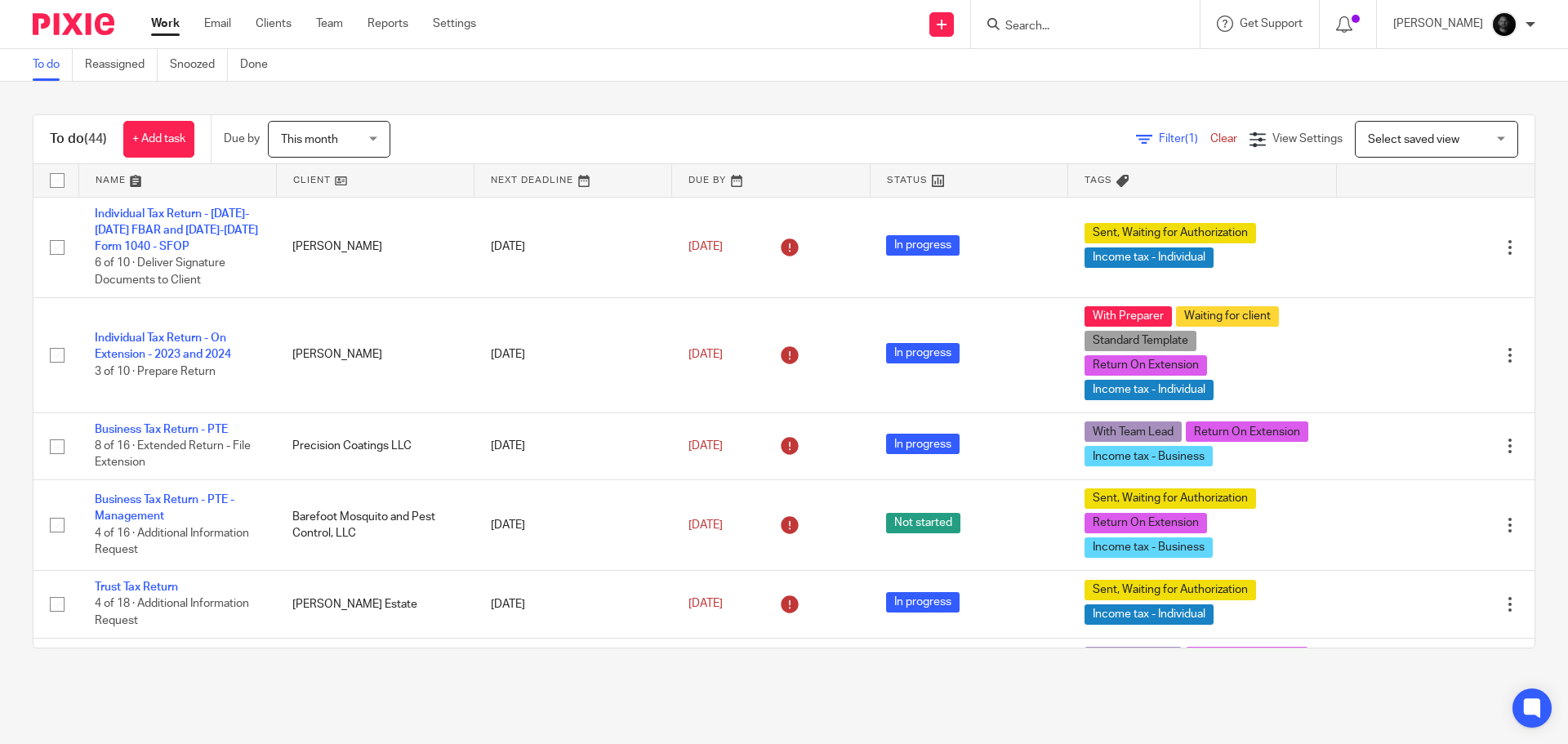
click at [1112, 29] on input "Search" at bounding box center [1076, 27] width 147 height 15
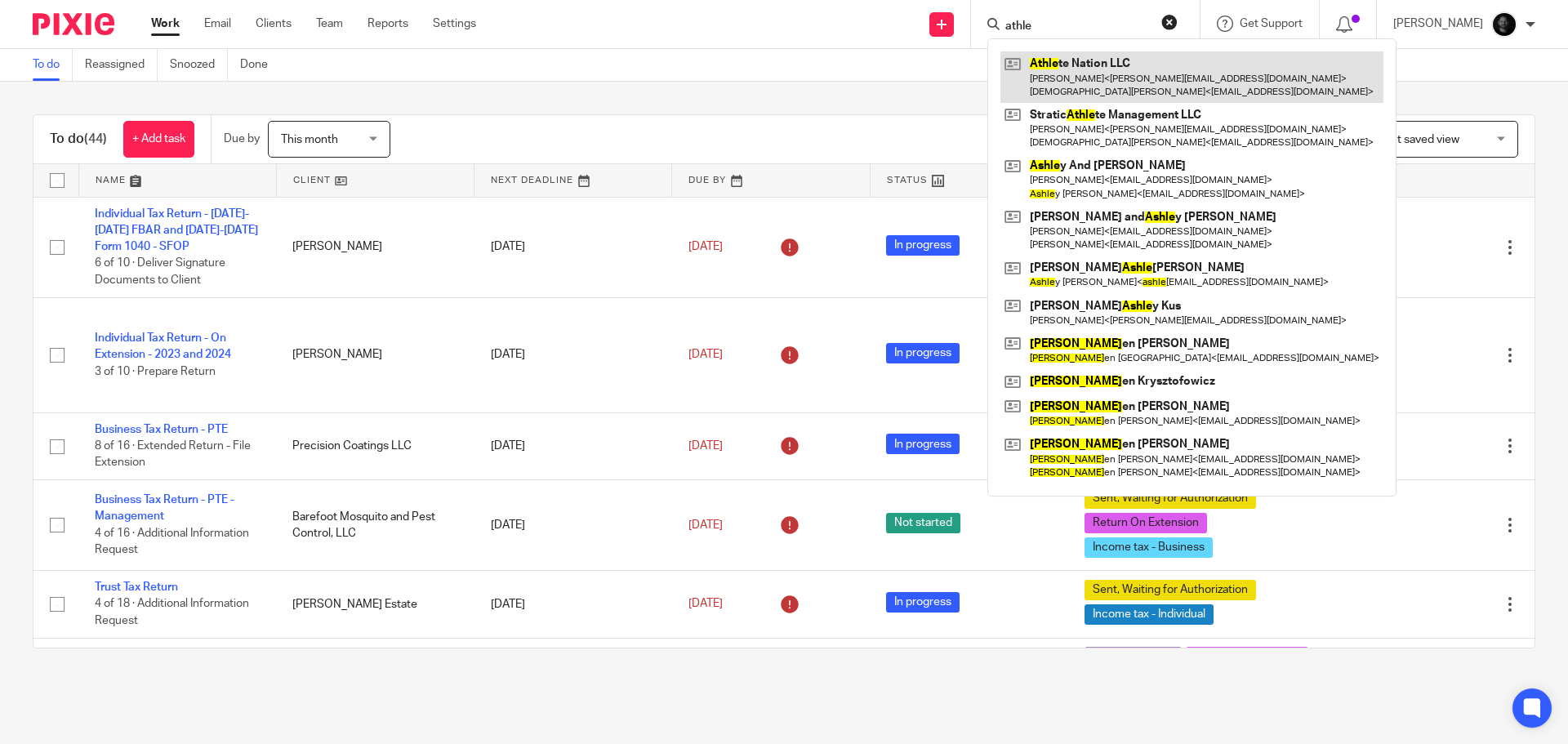
type input "athle"
click at [1132, 89] on link at bounding box center [1192, 77] width 383 height 51
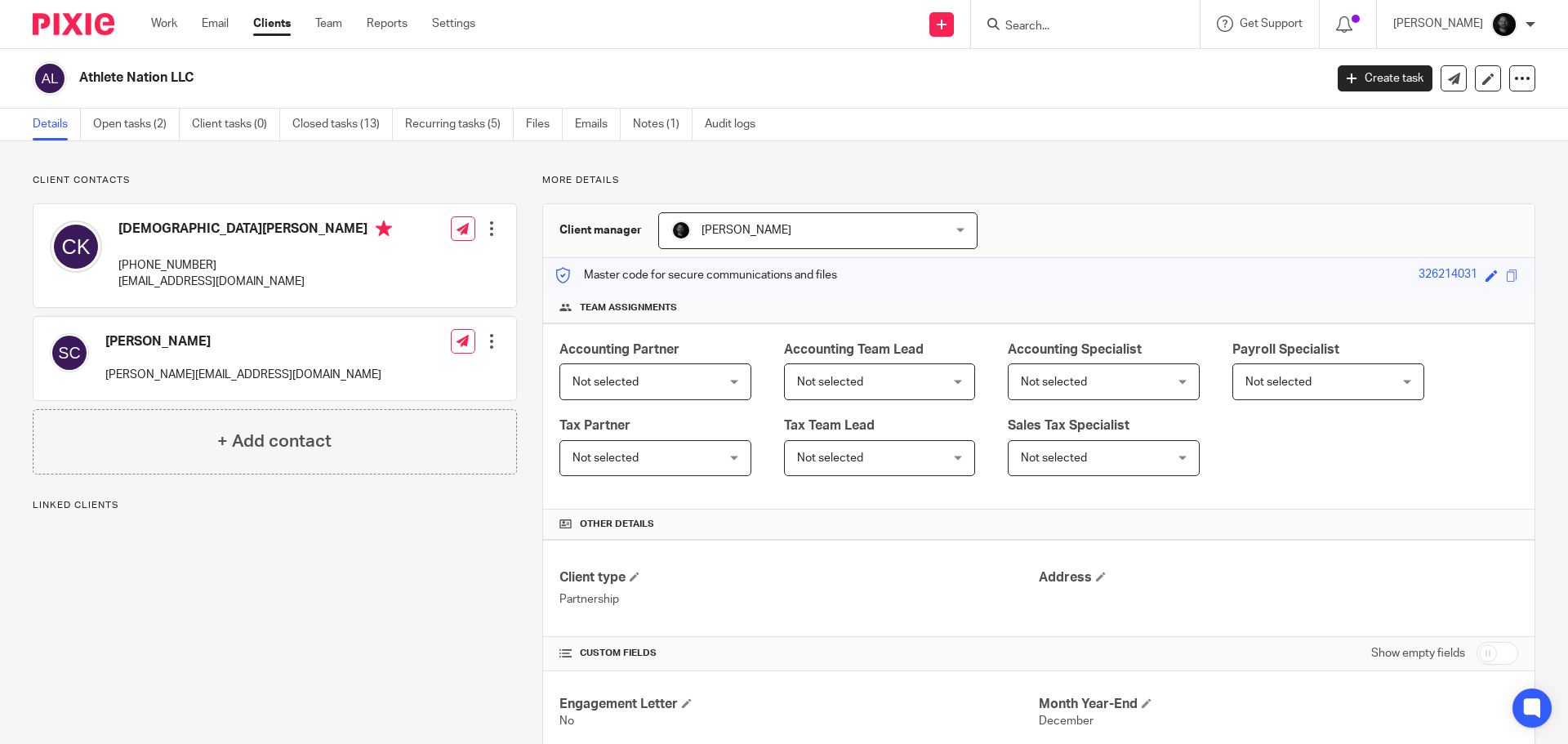
click at [153, 130] on link "Open tasks (2)" at bounding box center [137, 124] width 87 height 31
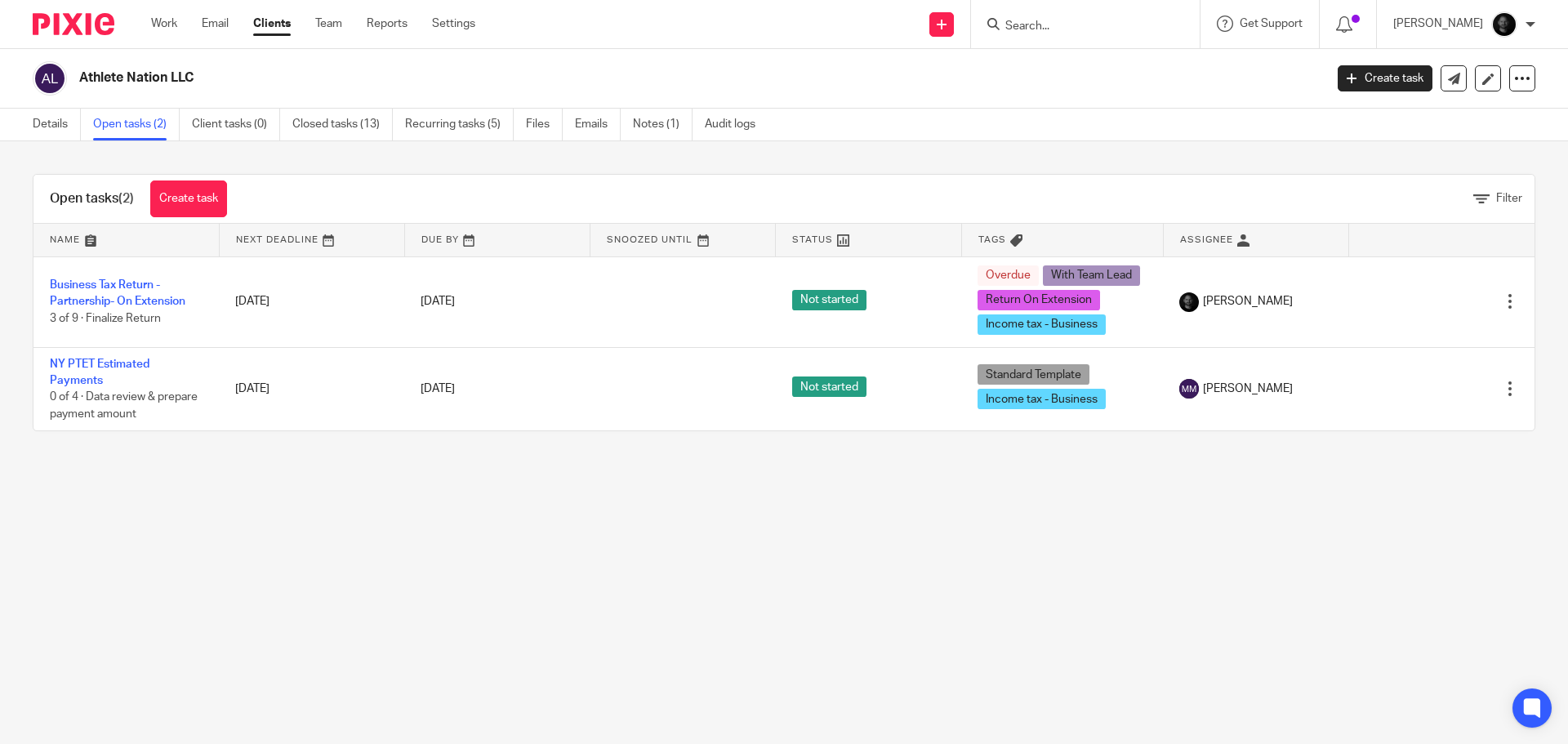
drag, startPoint x: 129, startPoint y: 293, endPoint x: 64, endPoint y: 471, distance: 189.5
click at [64, 482] on main "Athlete Nation LLC Create task Export data Merge Archive client Delete client D…" at bounding box center [784, 372] width 1568 height 744
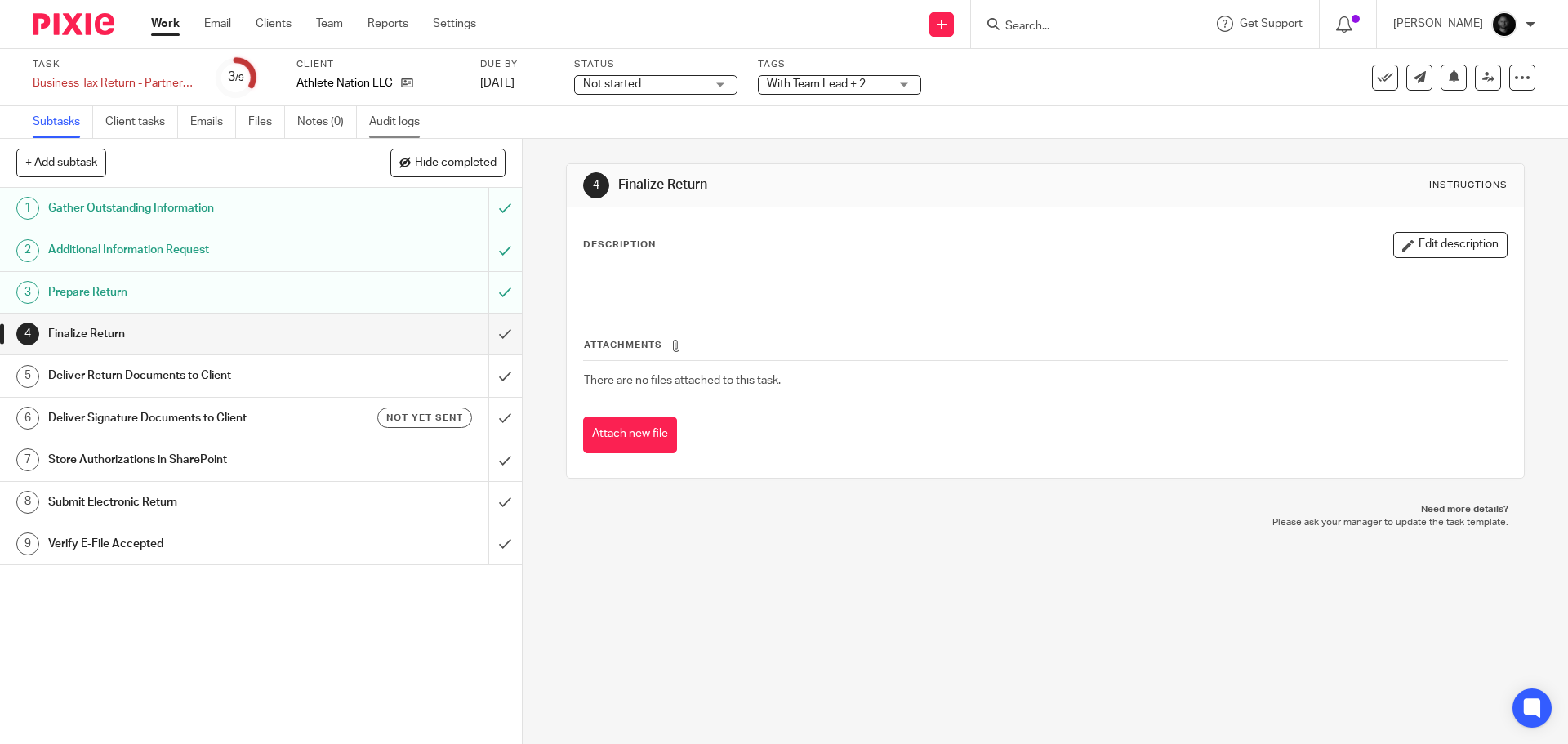
click at [407, 116] on link "Audit logs" at bounding box center [401, 122] width 63 height 31
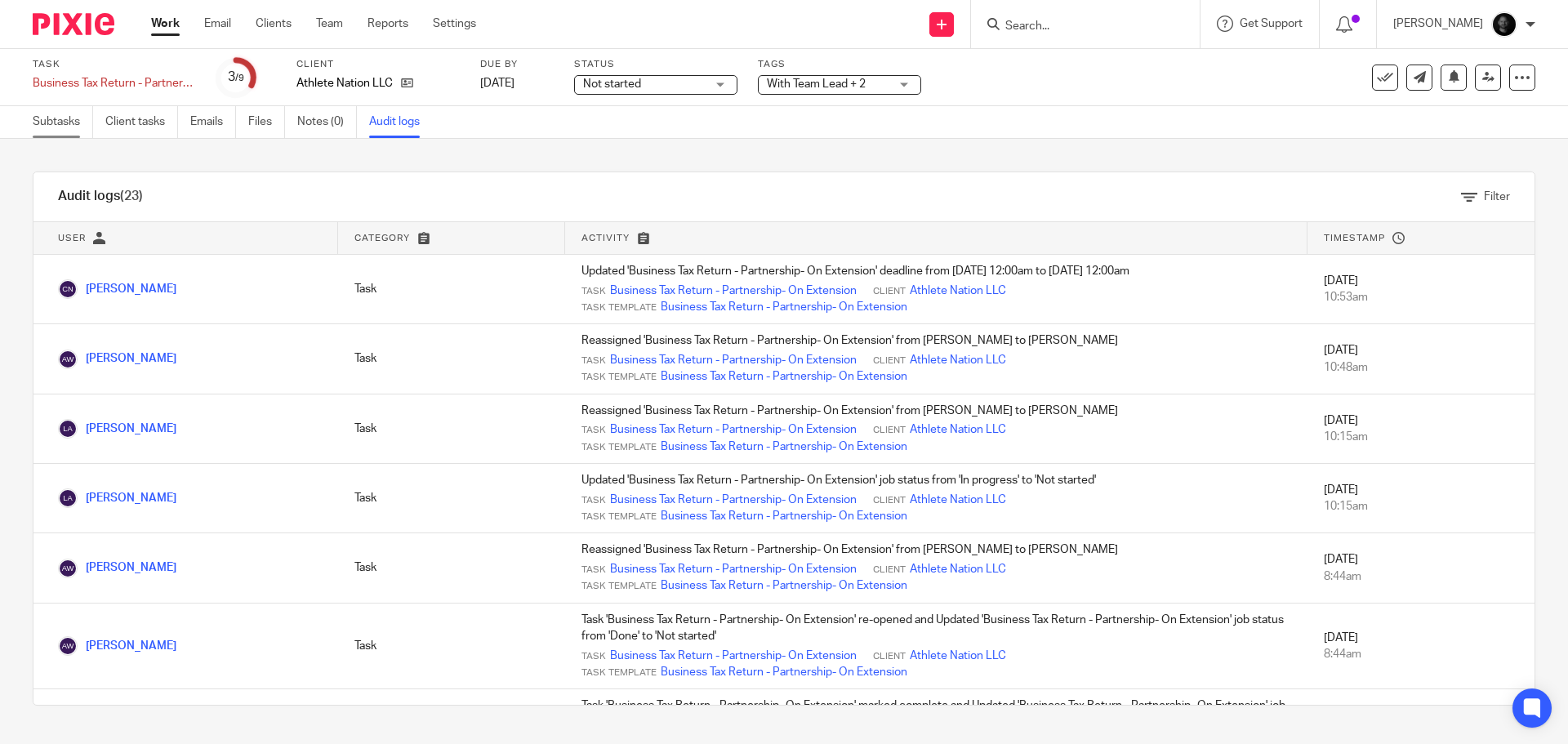
click at [71, 125] on link "Subtasks" at bounding box center [62, 122] width 60 height 31
